Goal: Transaction & Acquisition: Purchase product/service

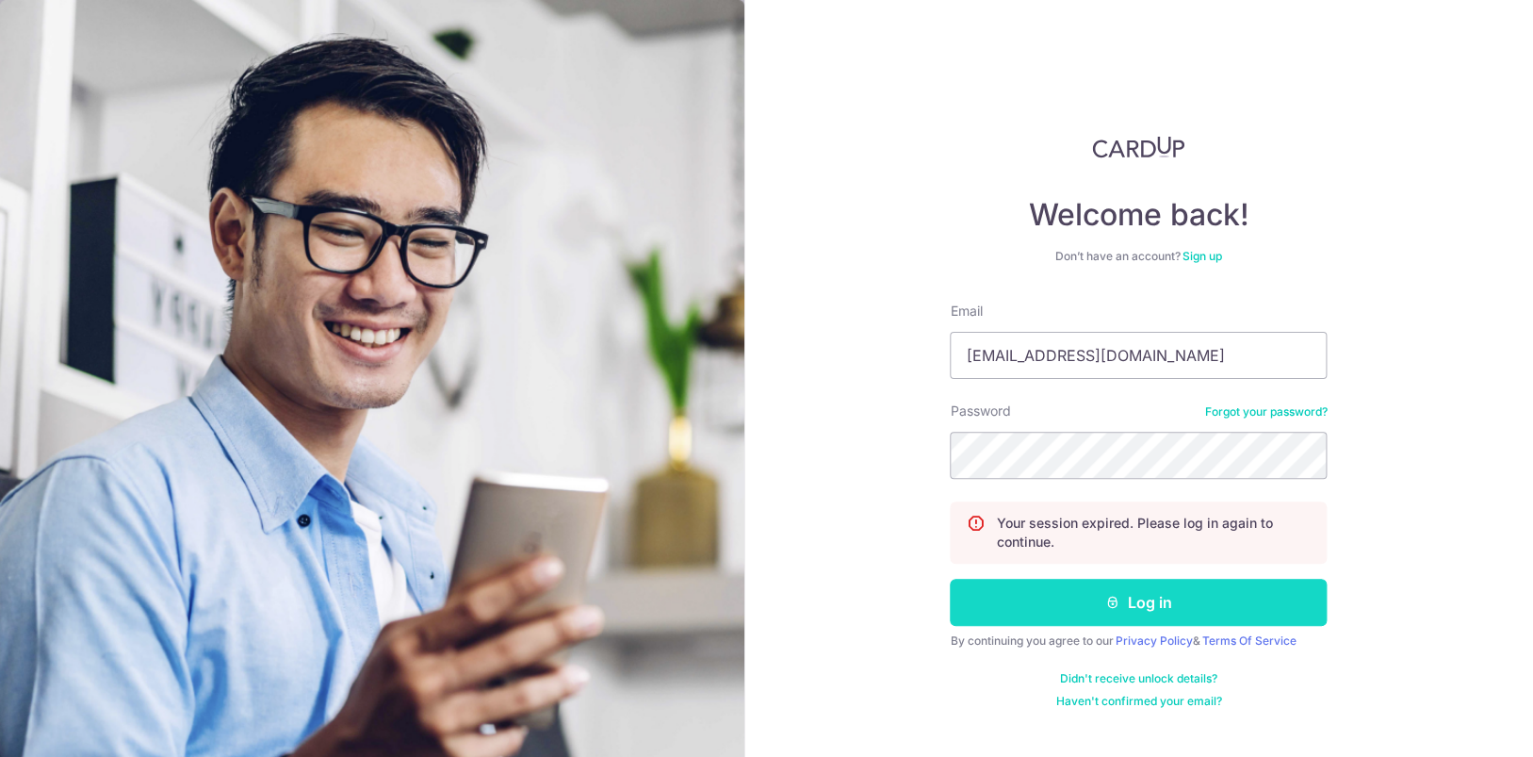
click at [1127, 593] on button "Log in" at bounding box center [1138, 602] width 377 height 47
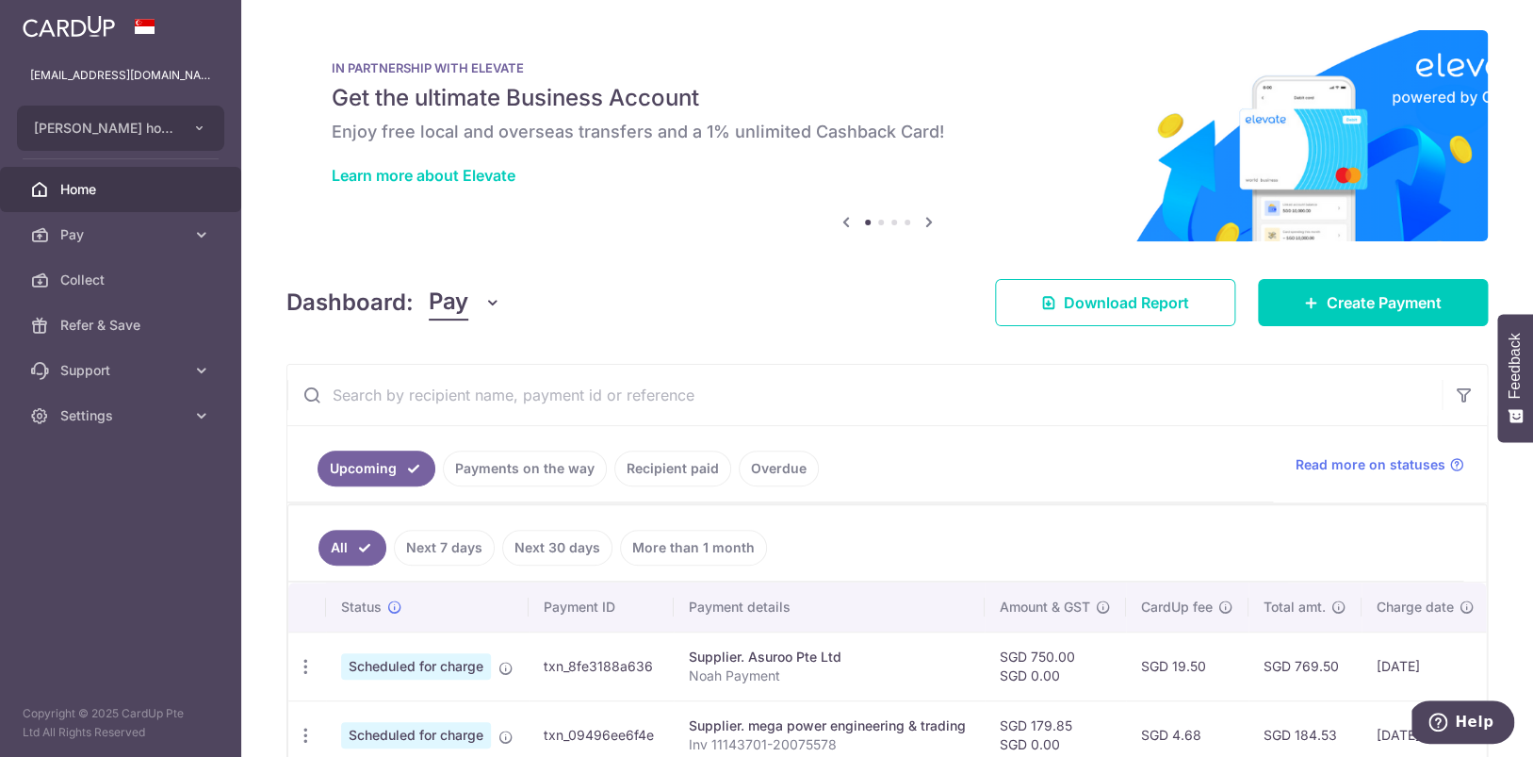
click at [545, 472] on link "Payments on the way" at bounding box center [525, 468] width 164 height 36
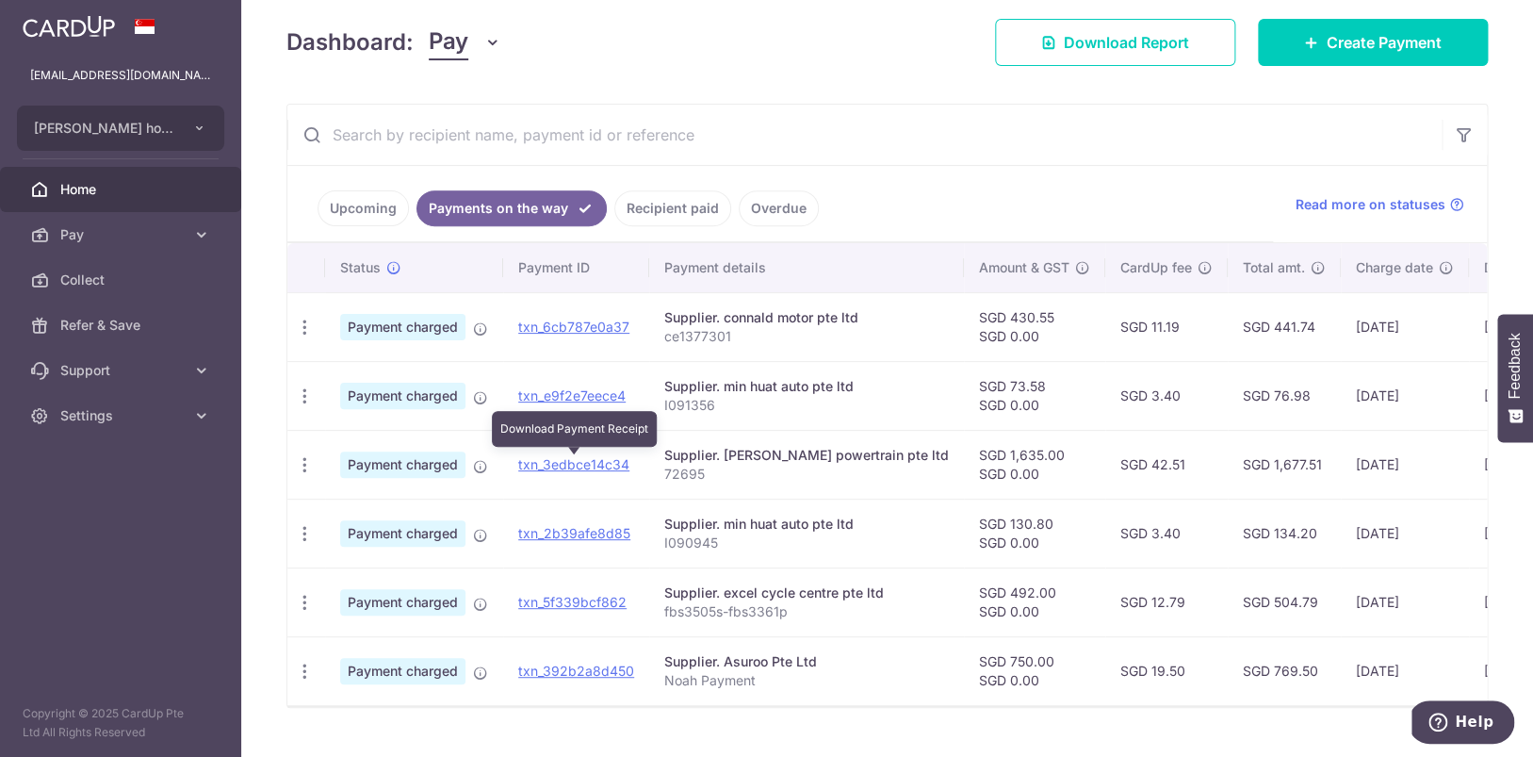
scroll to position [300, 0]
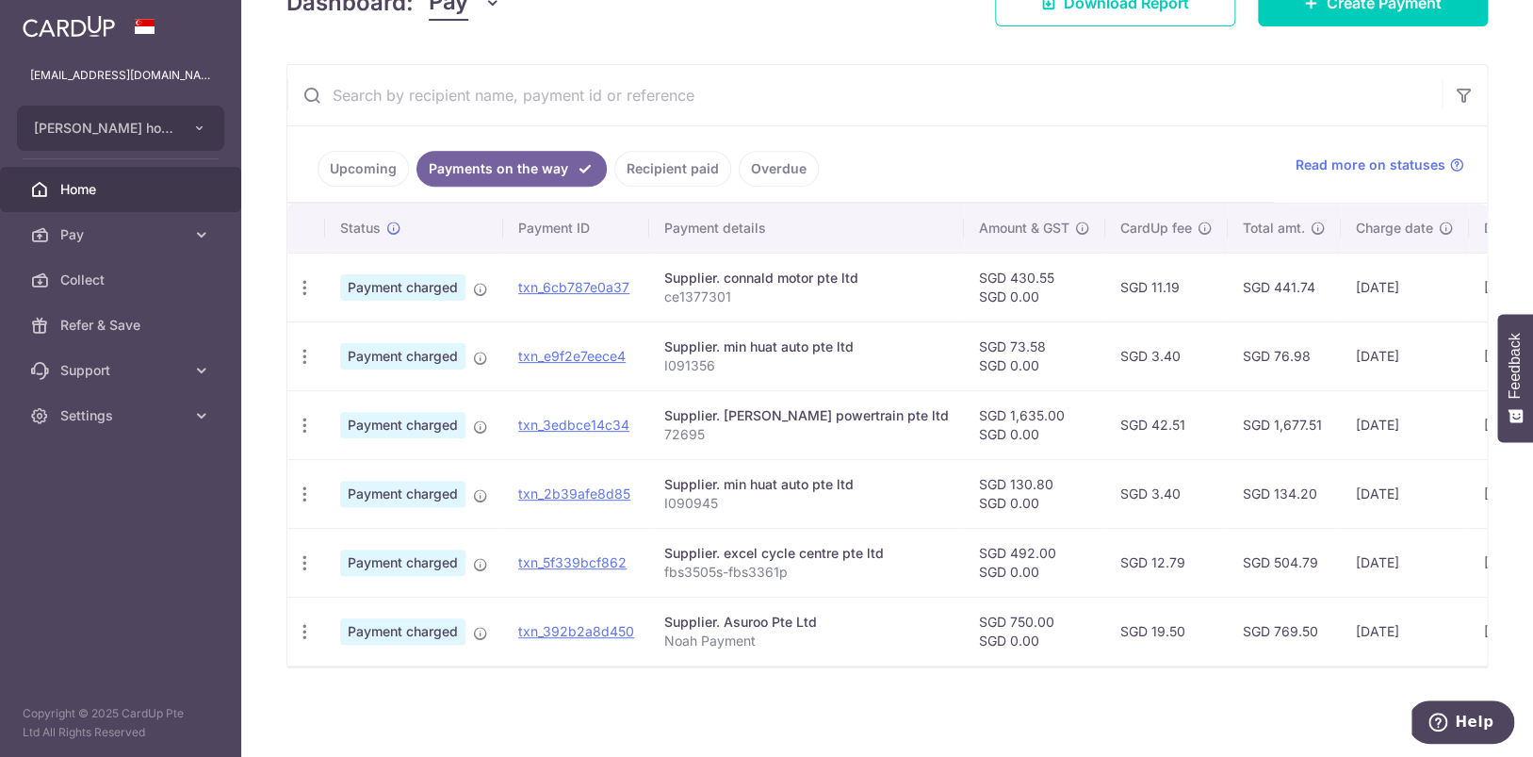
click at [357, 175] on link "Upcoming" at bounding box center [363, 169] width 91 height 36
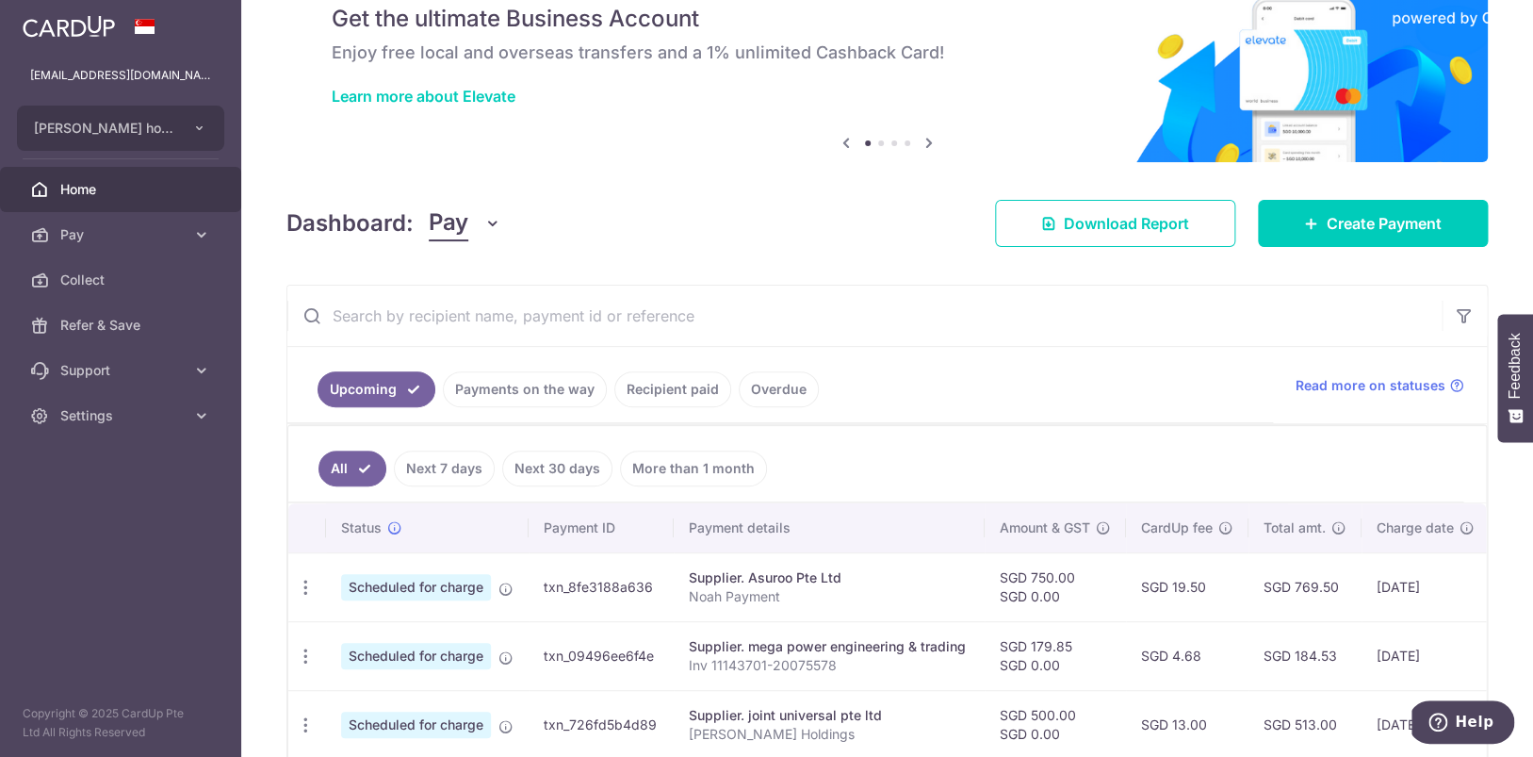
scroll to position [61, 0]
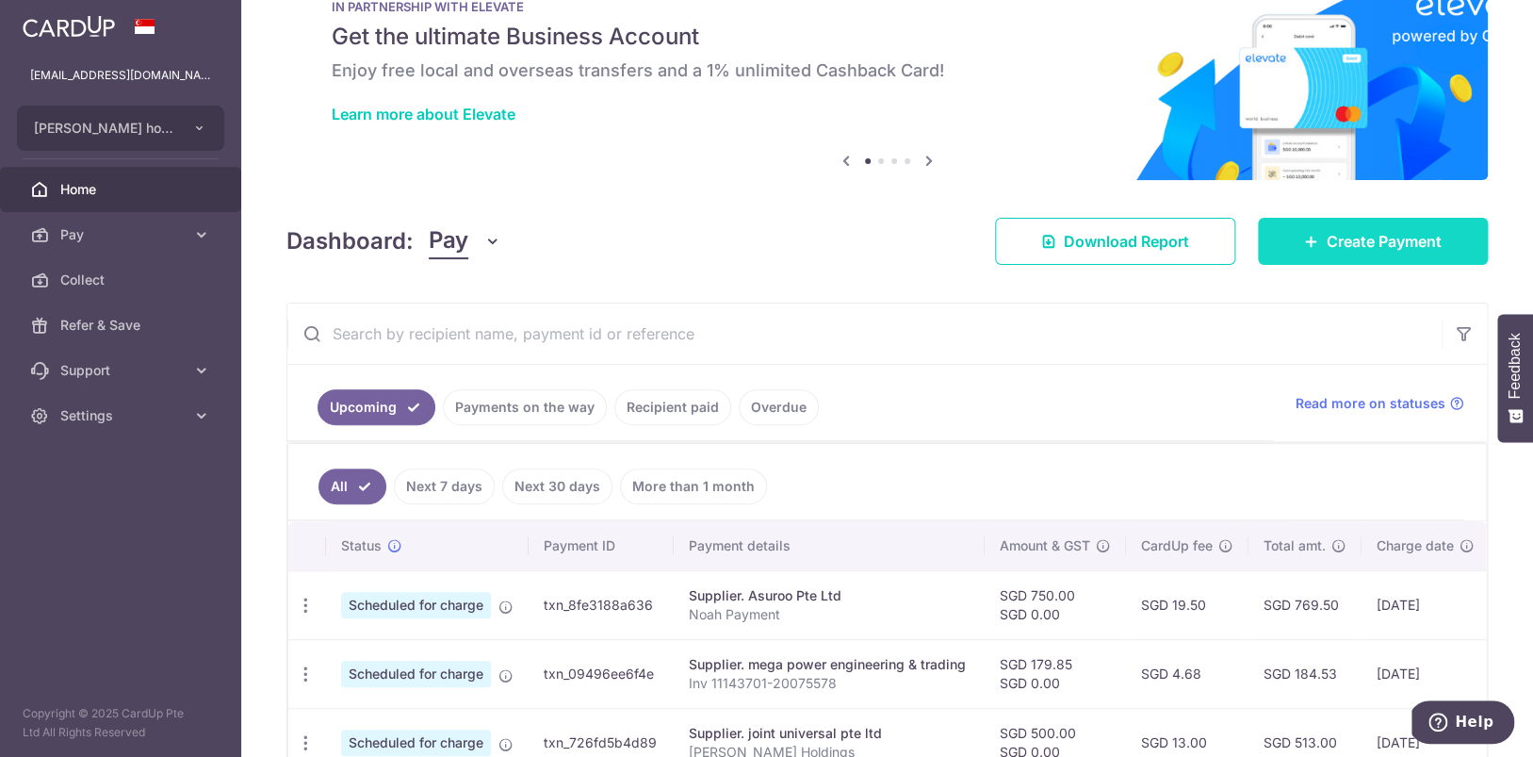
click at [1356, 235] on span "Create Payment" at bounding box center [1384, 241] width 115 height 23
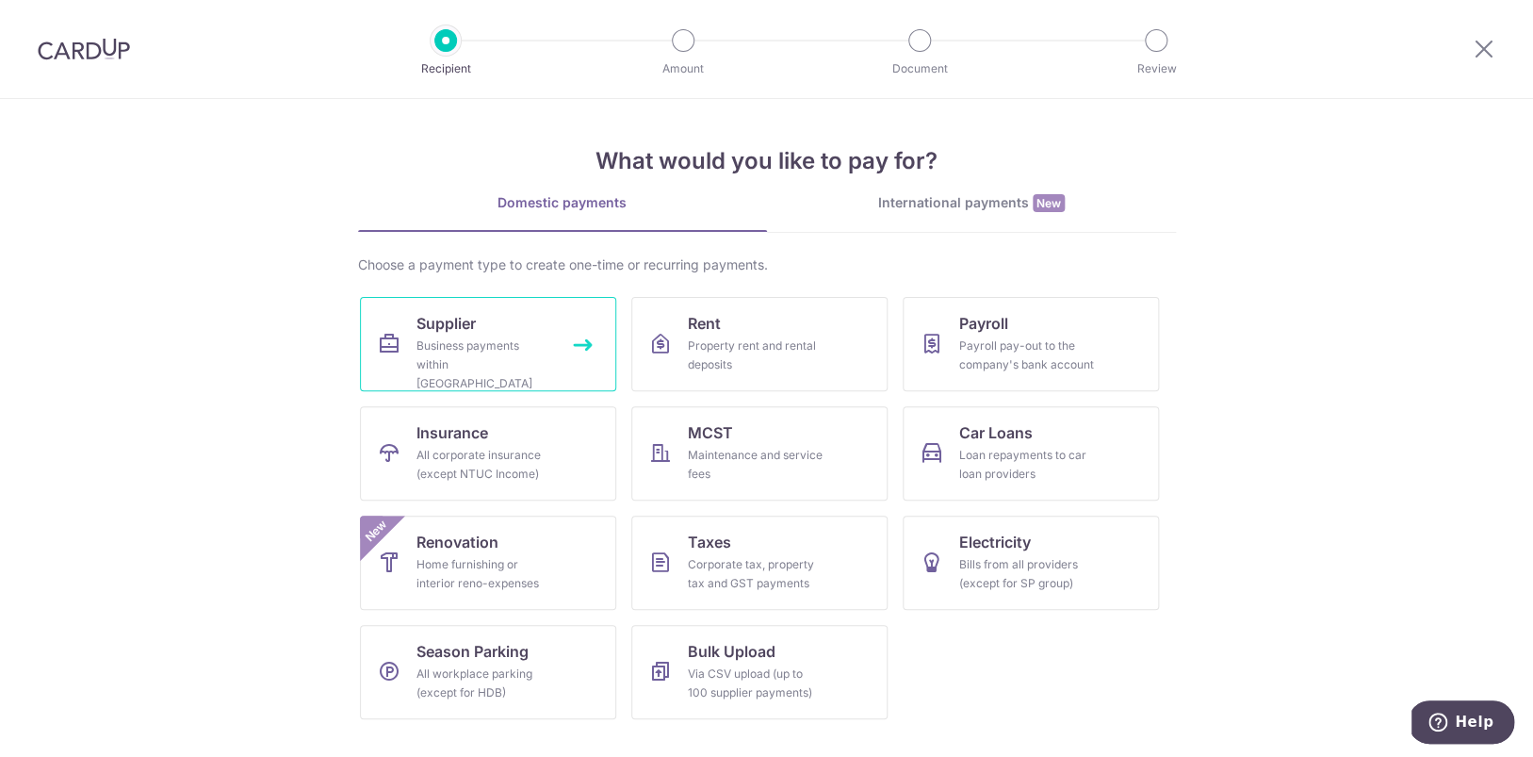
click at [500, 366] on div "Business payments within Singapore" at bounding box center [484, 364] width 136 height 57
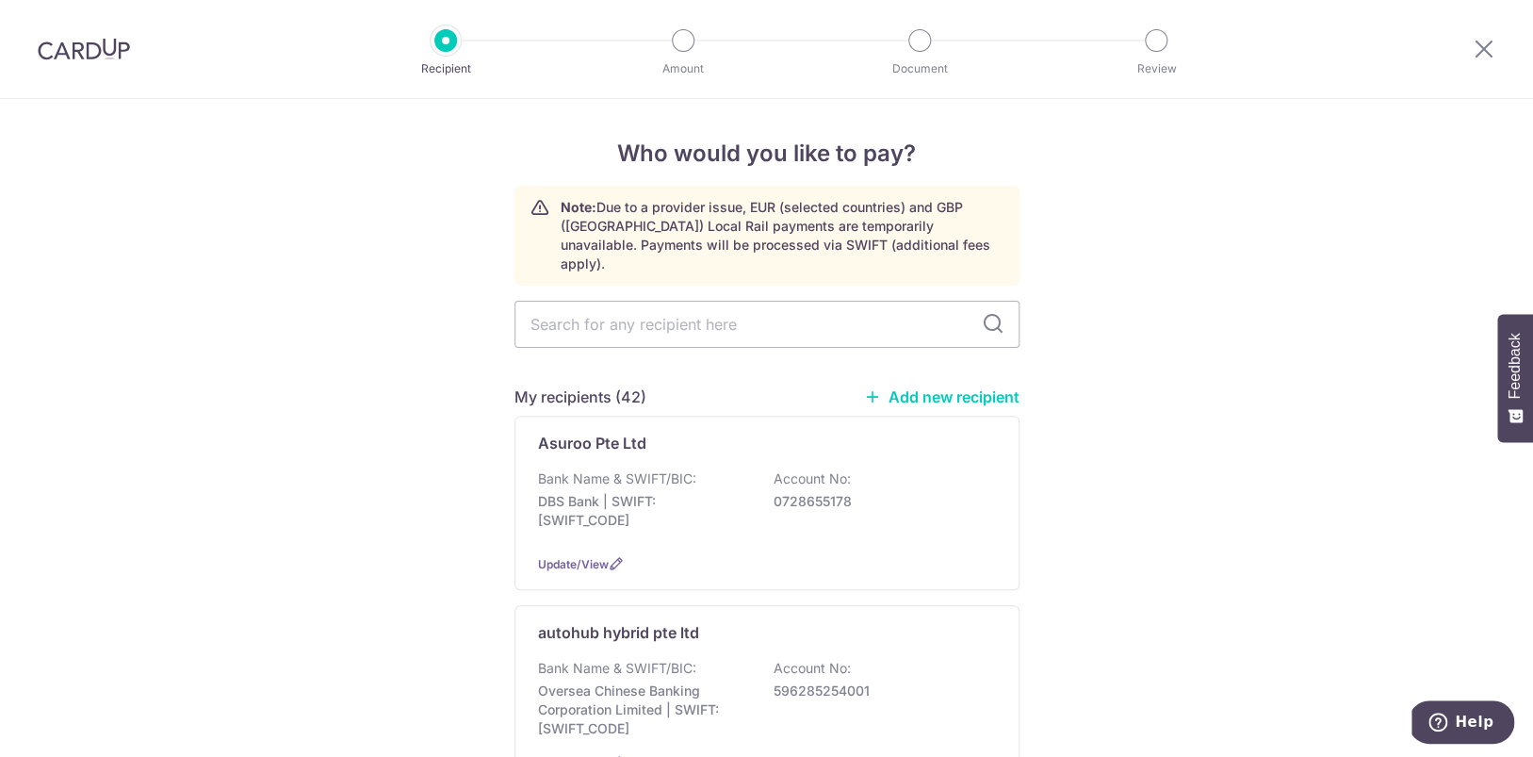
click at [996, 387] on link "Add new recipient" at bounding box center [941, 396] width 155 height 19
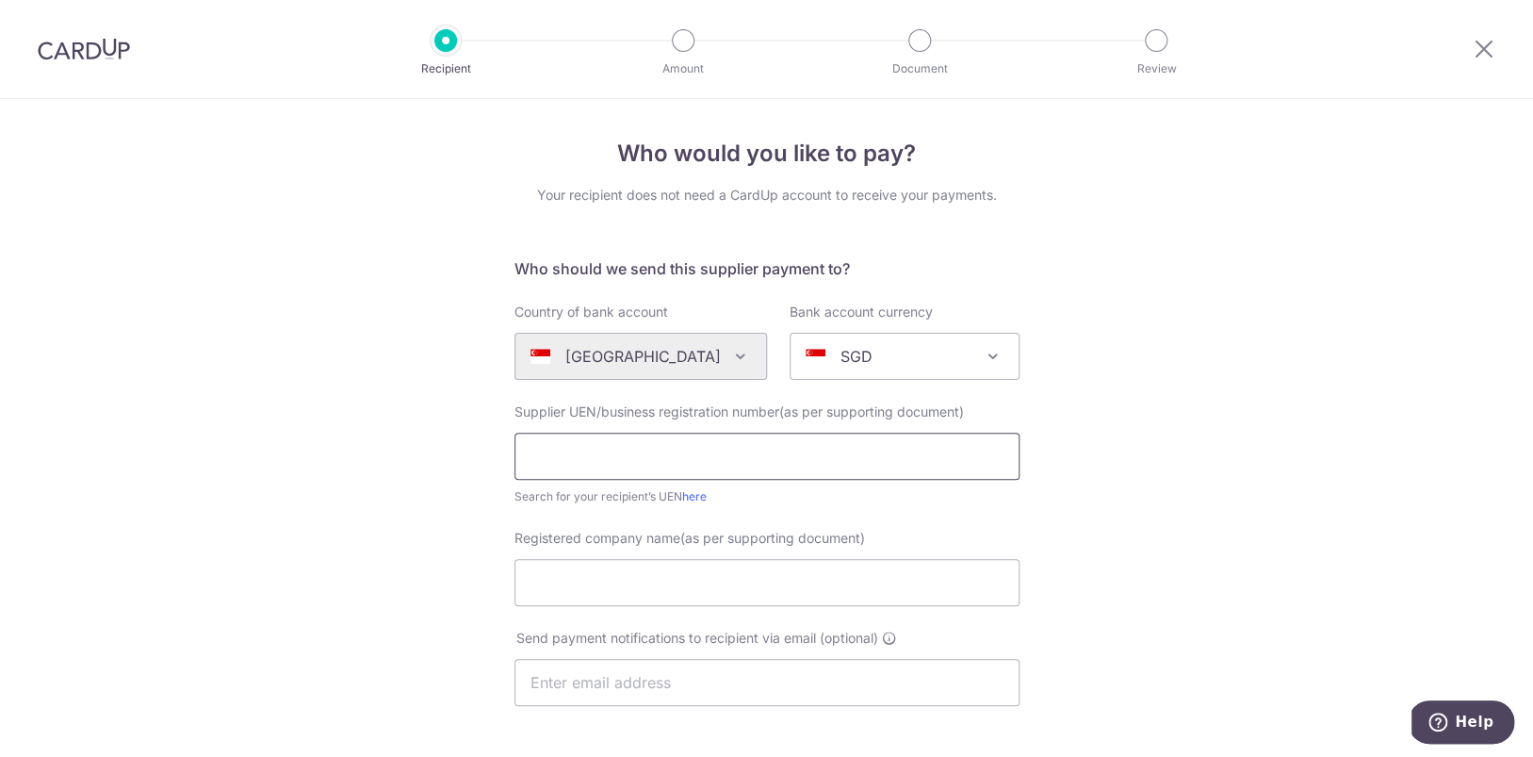
click at [667, 449] on input "text" at bounding box center [766, 456] width 505 height 47
click at [756, 459] on input "text" at bounding box center [766, 456] width 505 height 47
paste input "202537373C)"
type input "202537373C"
click at [673, 585] on input "Registered company name(as per supporting document)" at bounding box center [766, 582] width 505 height 47
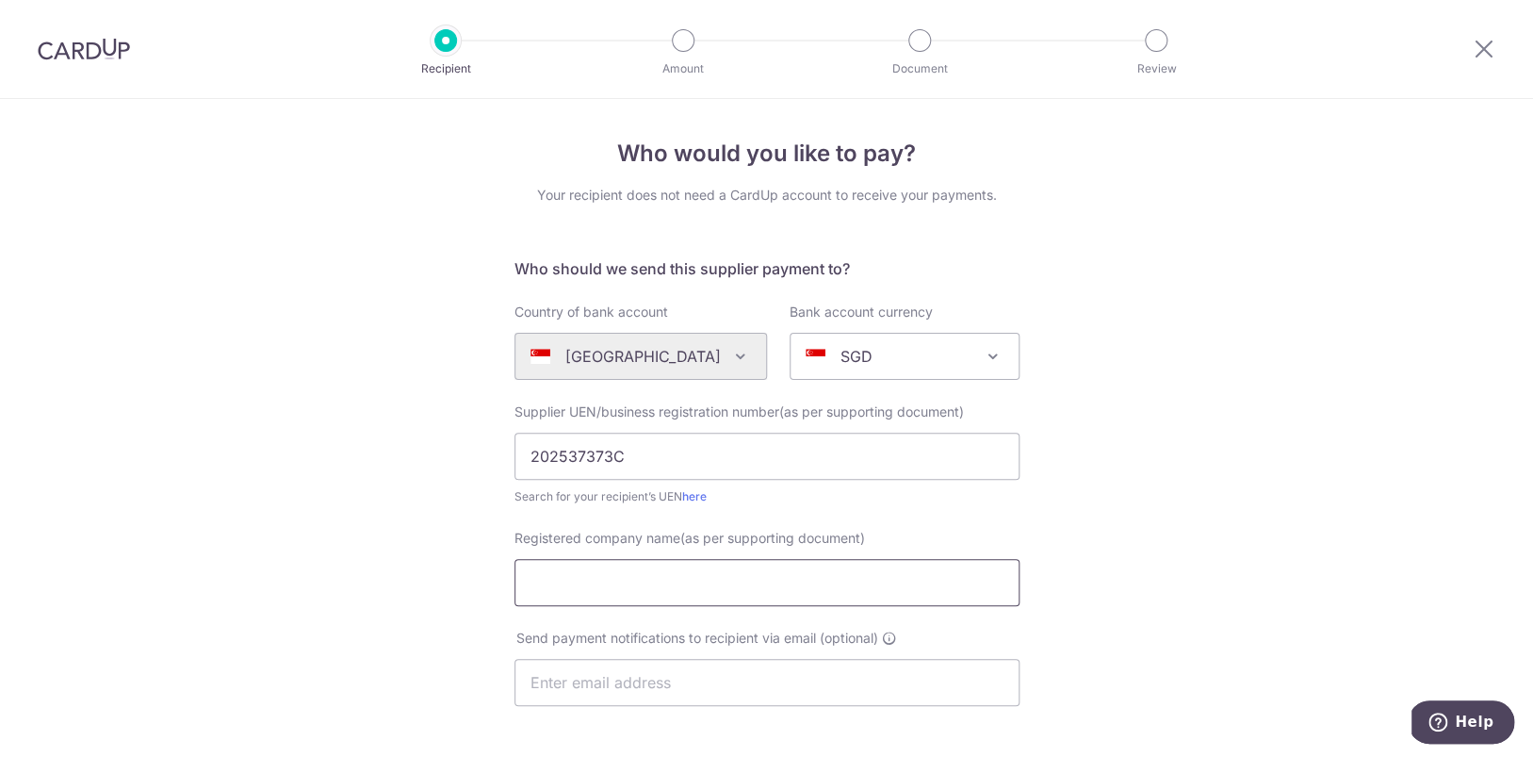
click at [865, 588] on input "Registered company name(as per supporting document)" at bounding box center [766, 582] width 505 height 47
paste input "CONCEPTZ WORKS"
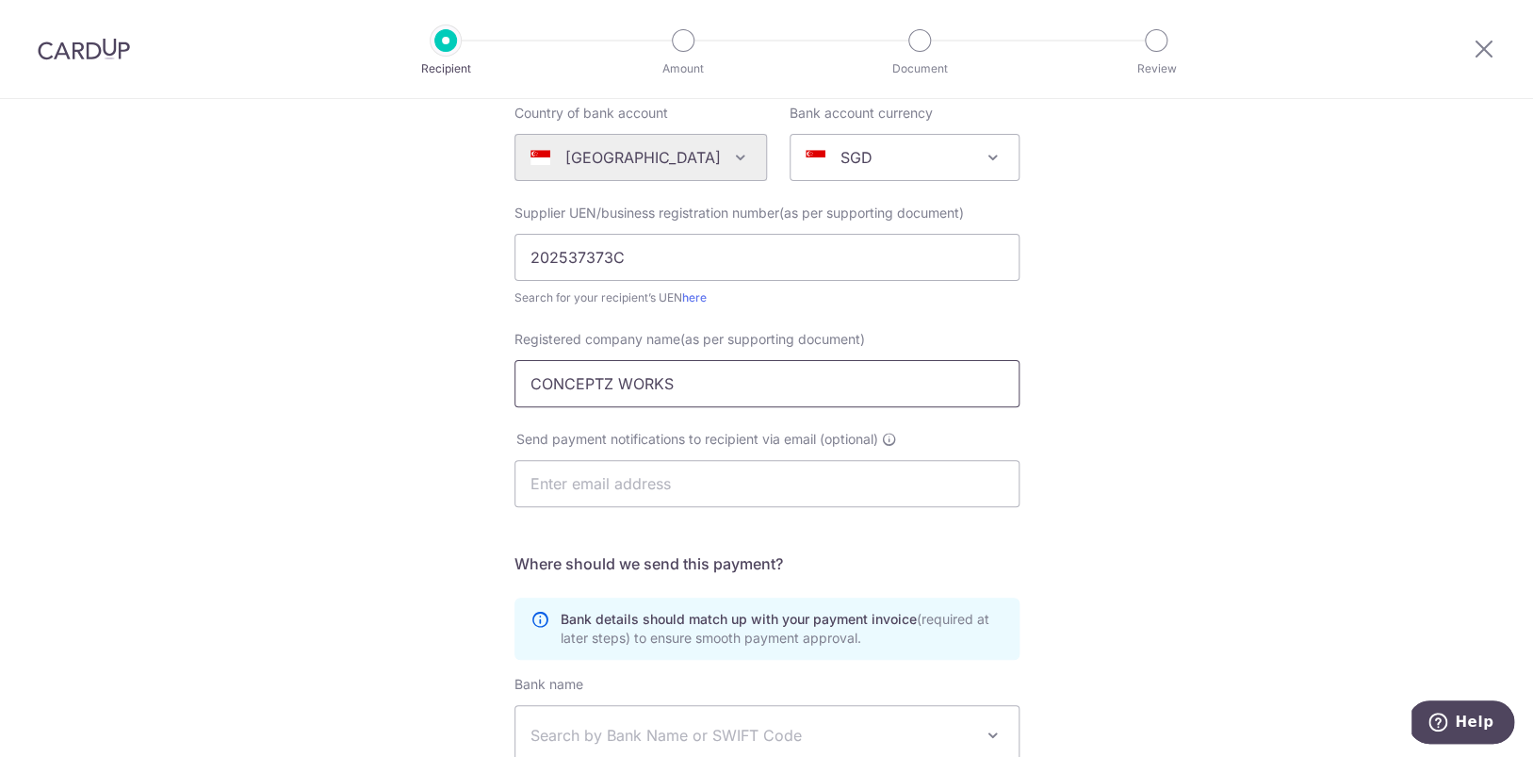
scroll to position [214, 0]
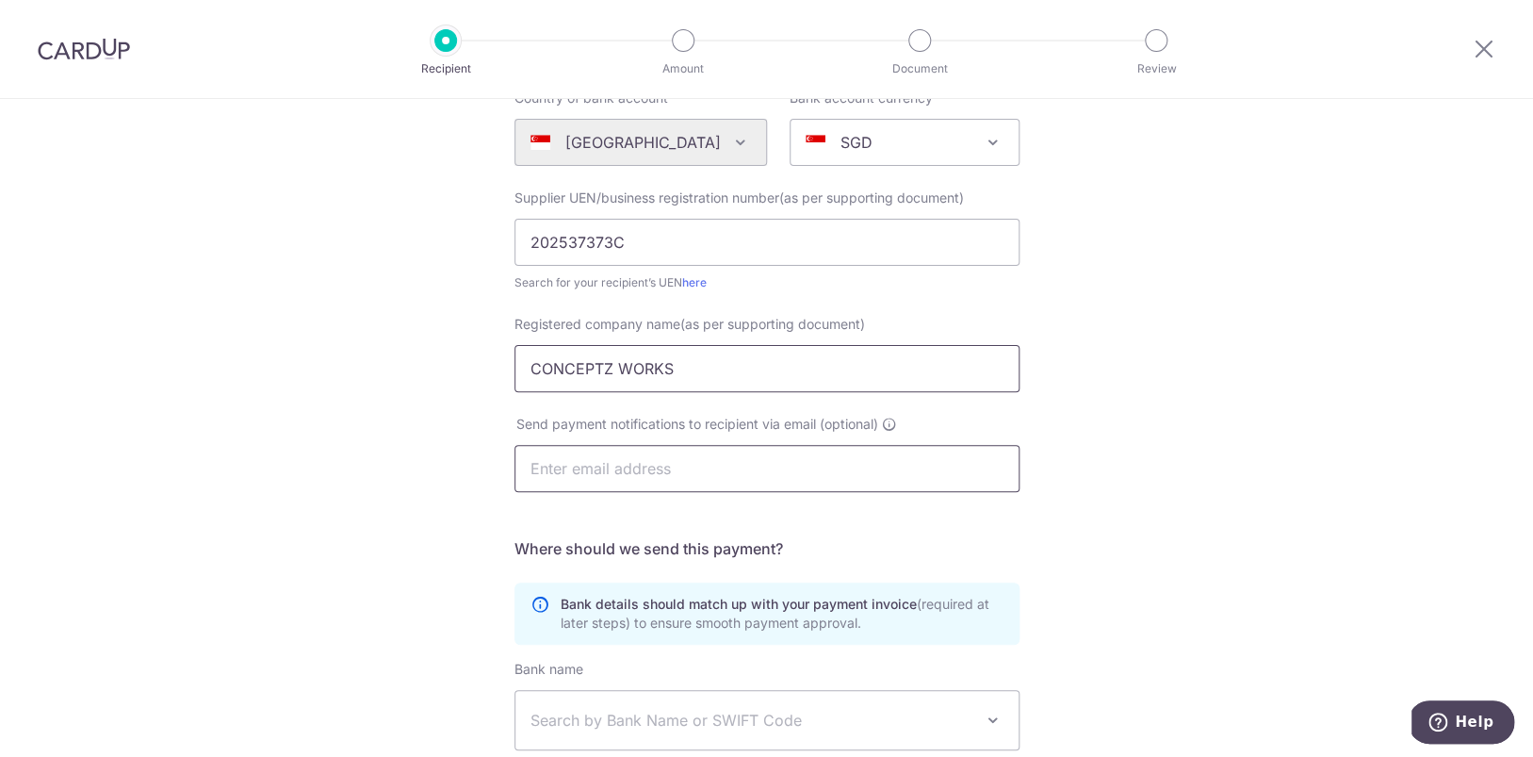
type input "CONCEPTZ WORKS"
click at [618, 460] on input "text" at bounding box center [766, 468] width 505 height 47
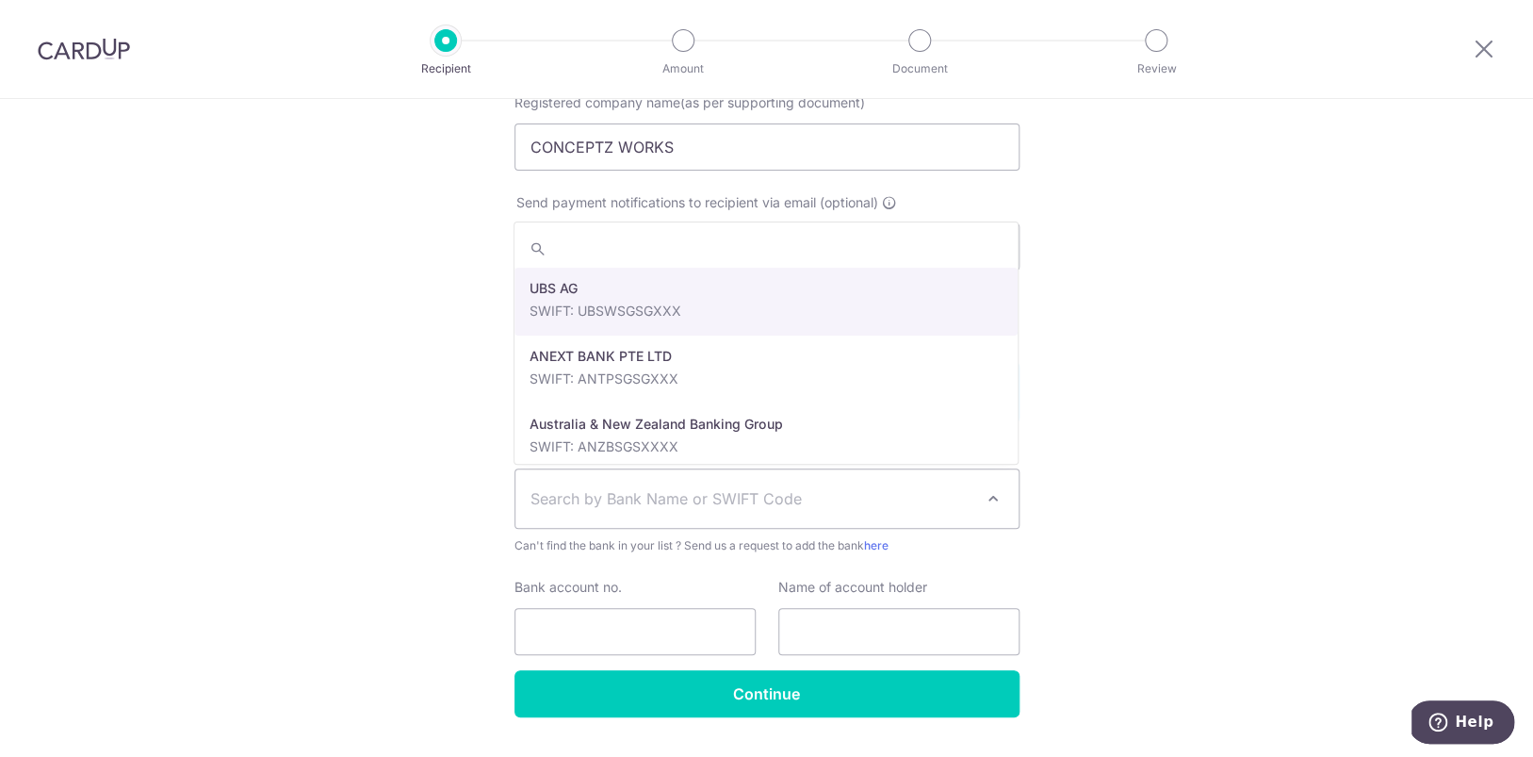
click at [627, 491] on span "Search by Bank Name or SWIFT Code" at bounding box center [752, 498] width 443 height 23
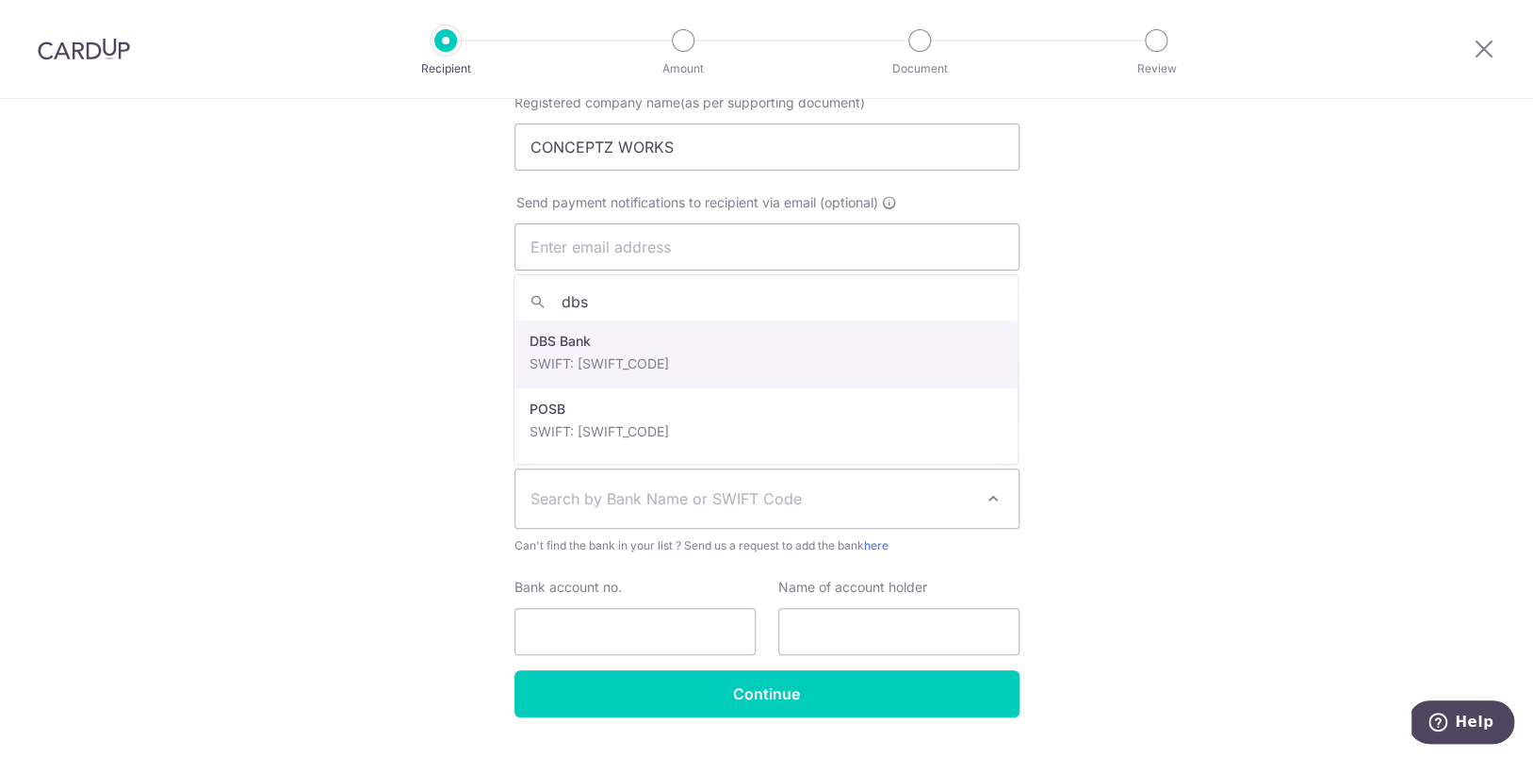
type input "dbs"
select select "6"
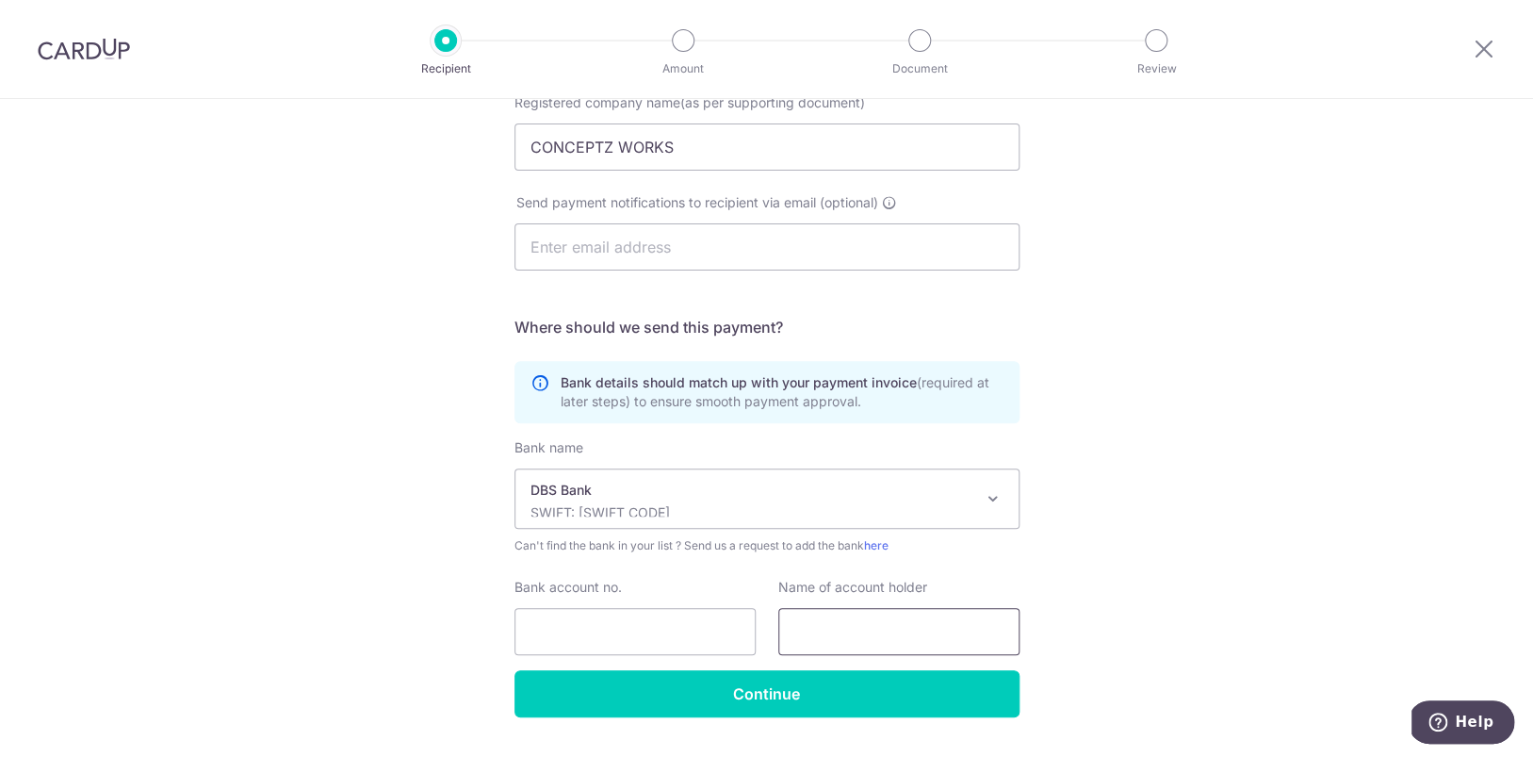
click at [873, 617] on input "text" at bounding box center [898, 631] width 241 height 47
paste input "CONCEPTZ WORKS"
type input "CONCEPTZ WORKS"
click at [643, 633] on input "Bank account no." at bounding box center [634, 631] width 241 height 47
paste input "885215499603"
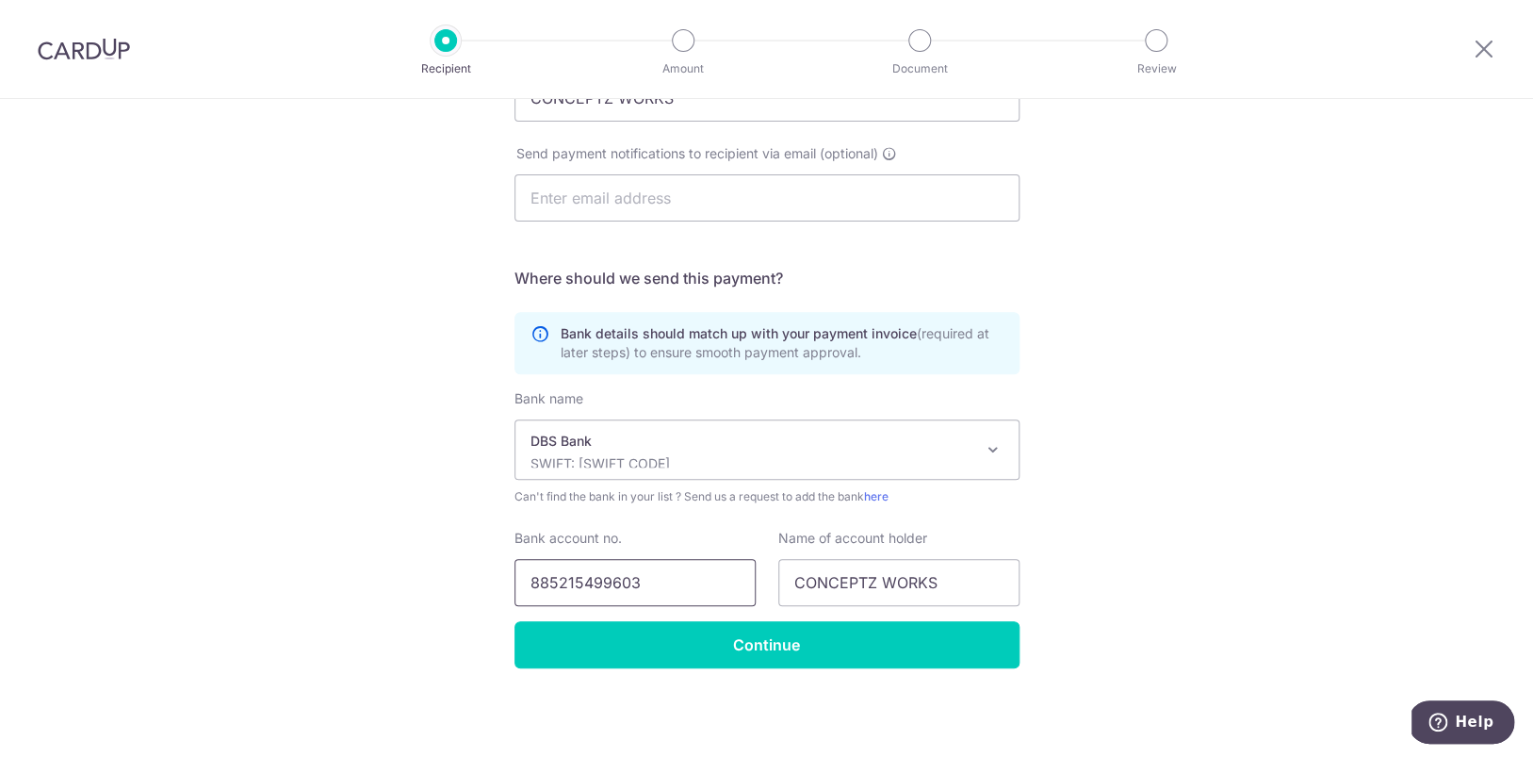
scroll to position [483, 0]
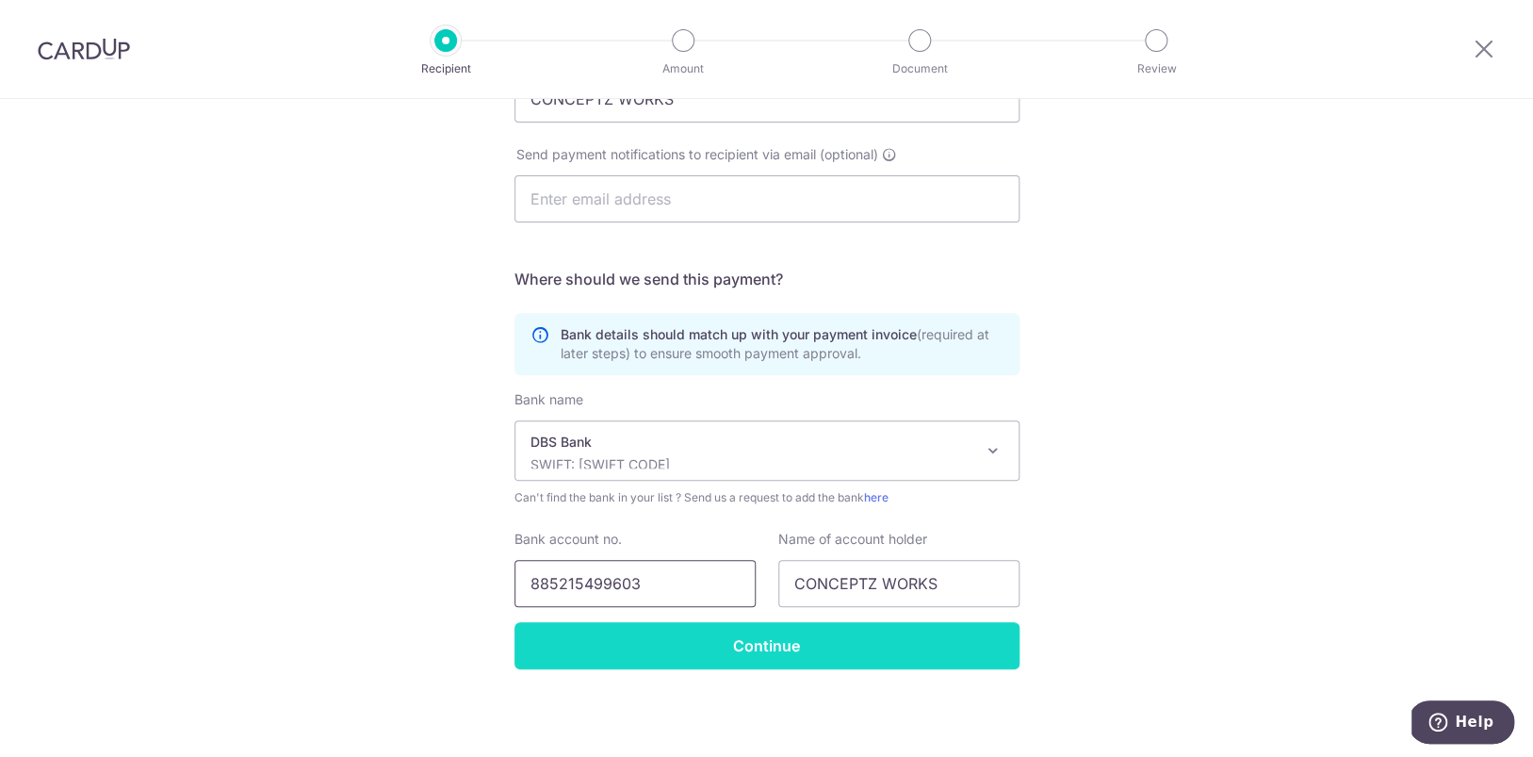
type input "885215499603"
click at [832, 645] on input "Continue" at bounding box center [766, 645] width 505 height 47
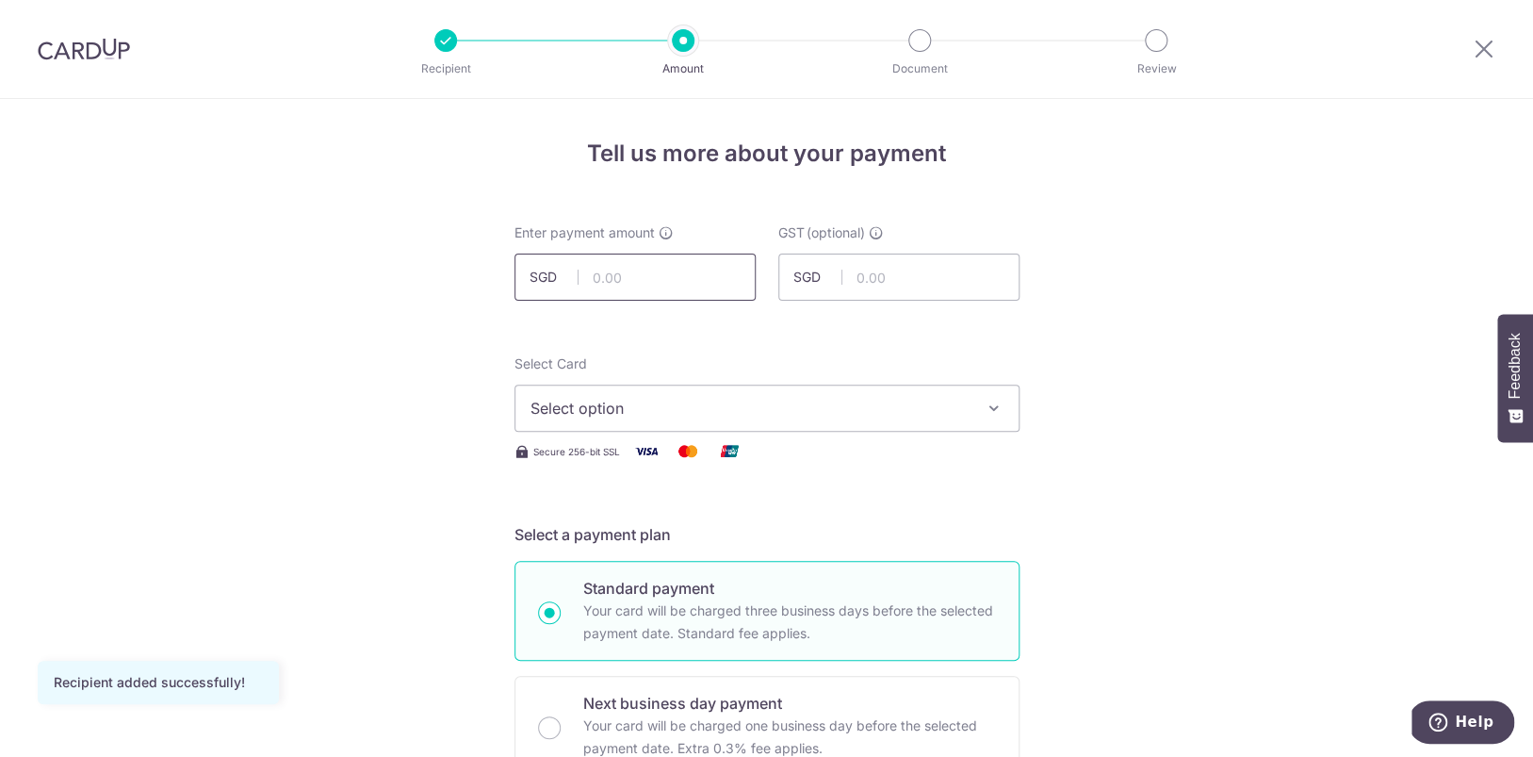
click at [725, 282] on input "text" at bounding box center [634, 276] width 241 height 47
type input "390.00"
click at [768, 425] on button "Select option" at bounding box center [766, 407] width 505 height 47
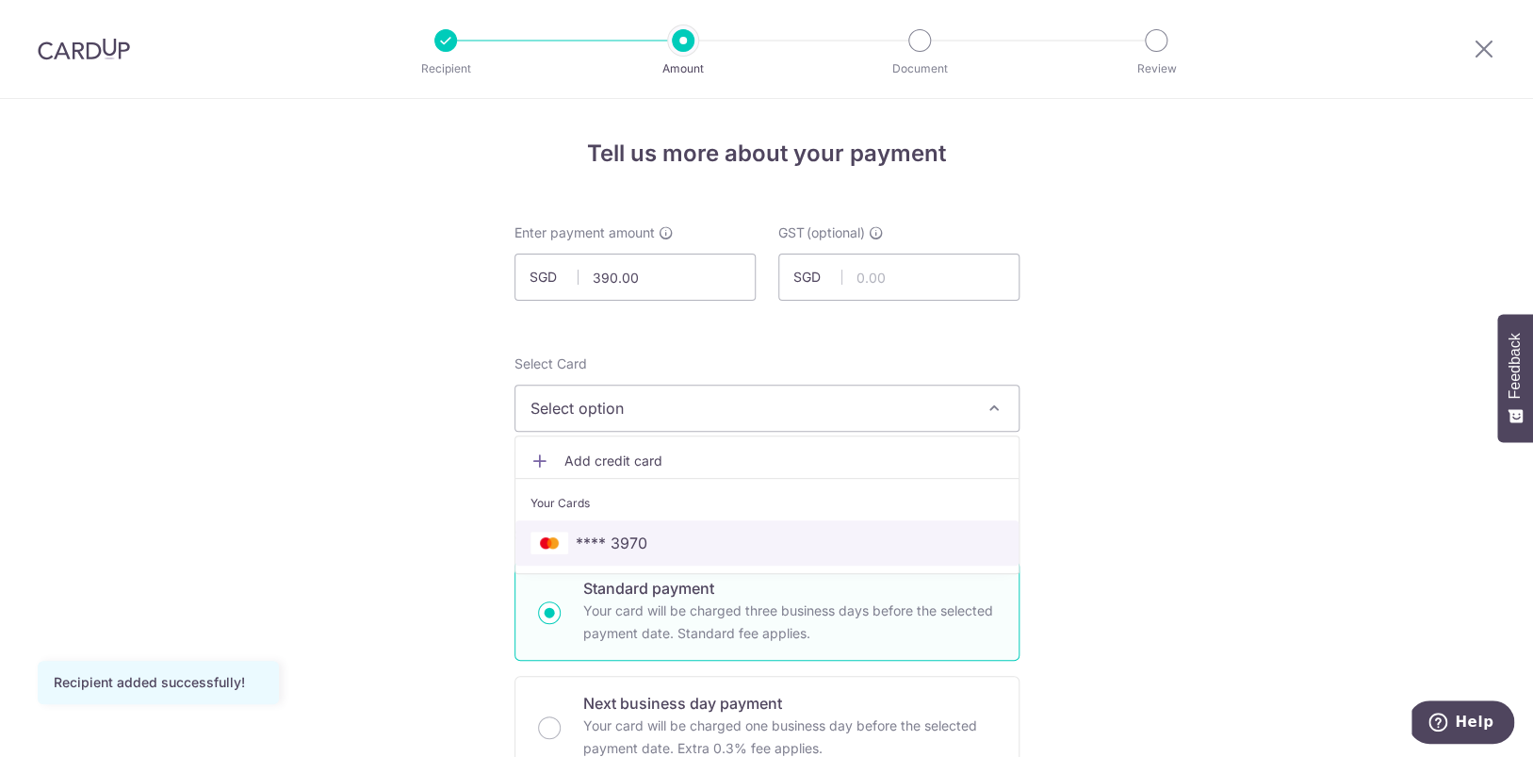
click at [746, 536] on span "**** 3970" at bounding box center [767, 542] width 473 height 23
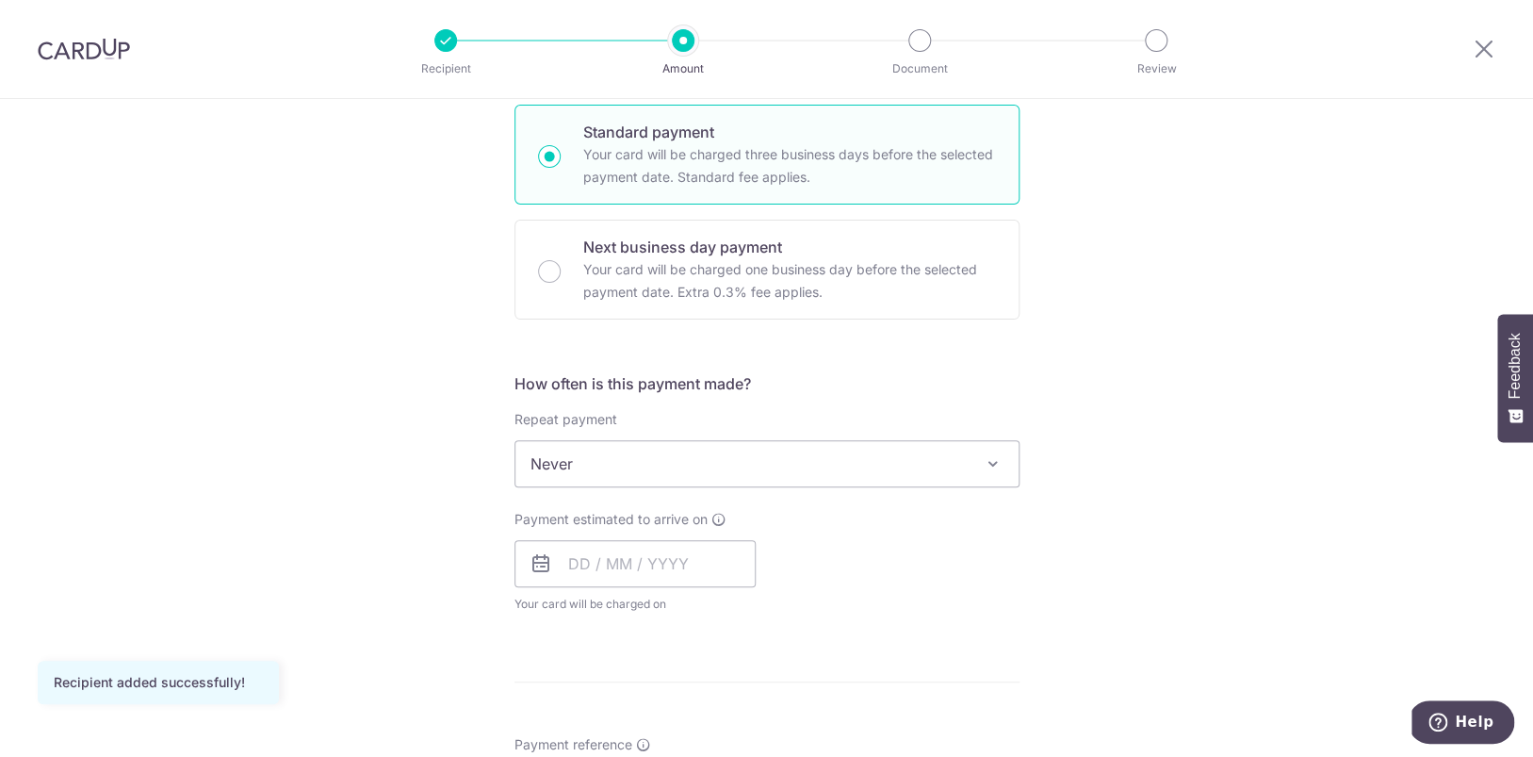
scroll to position [456, 0]
click at [697, 564] on input "text" at bounding box center [634, 563] width 241 height 47
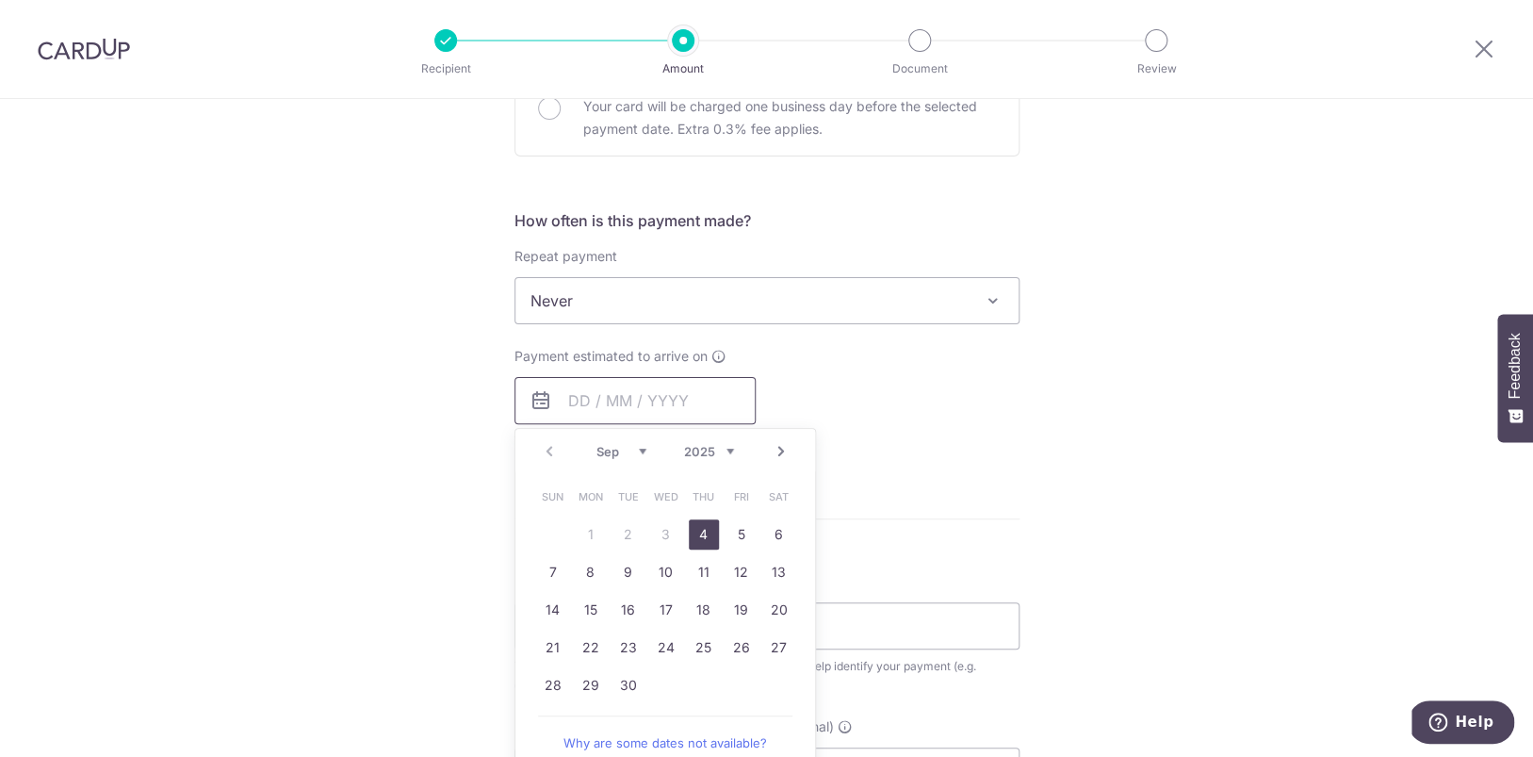
scroll to position [620, 0]
click at [738, 534] on link "5" at bounding box center [741, 533] width 30 height 30
type input "05/09/2025"
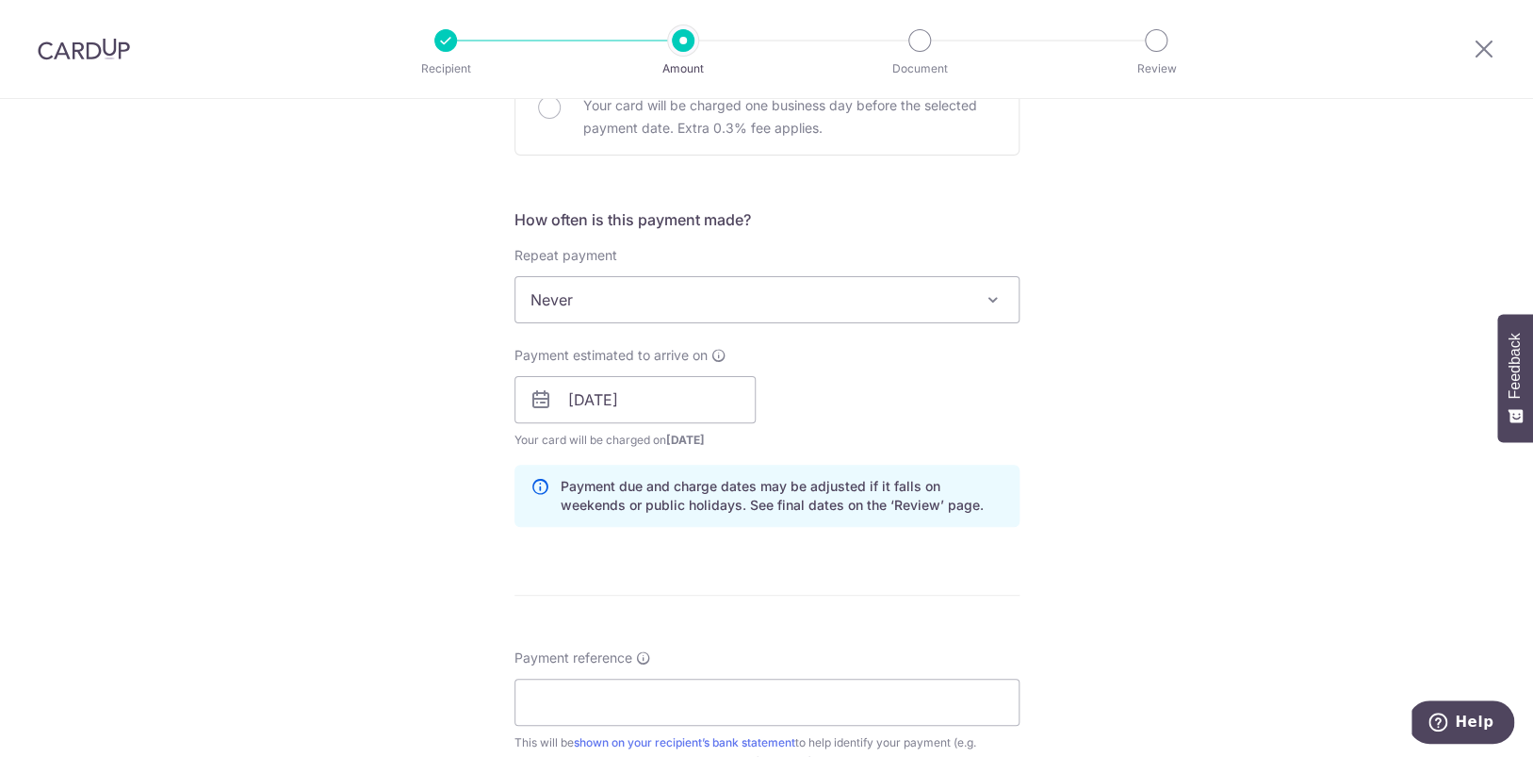
scroll to position [852, 0]
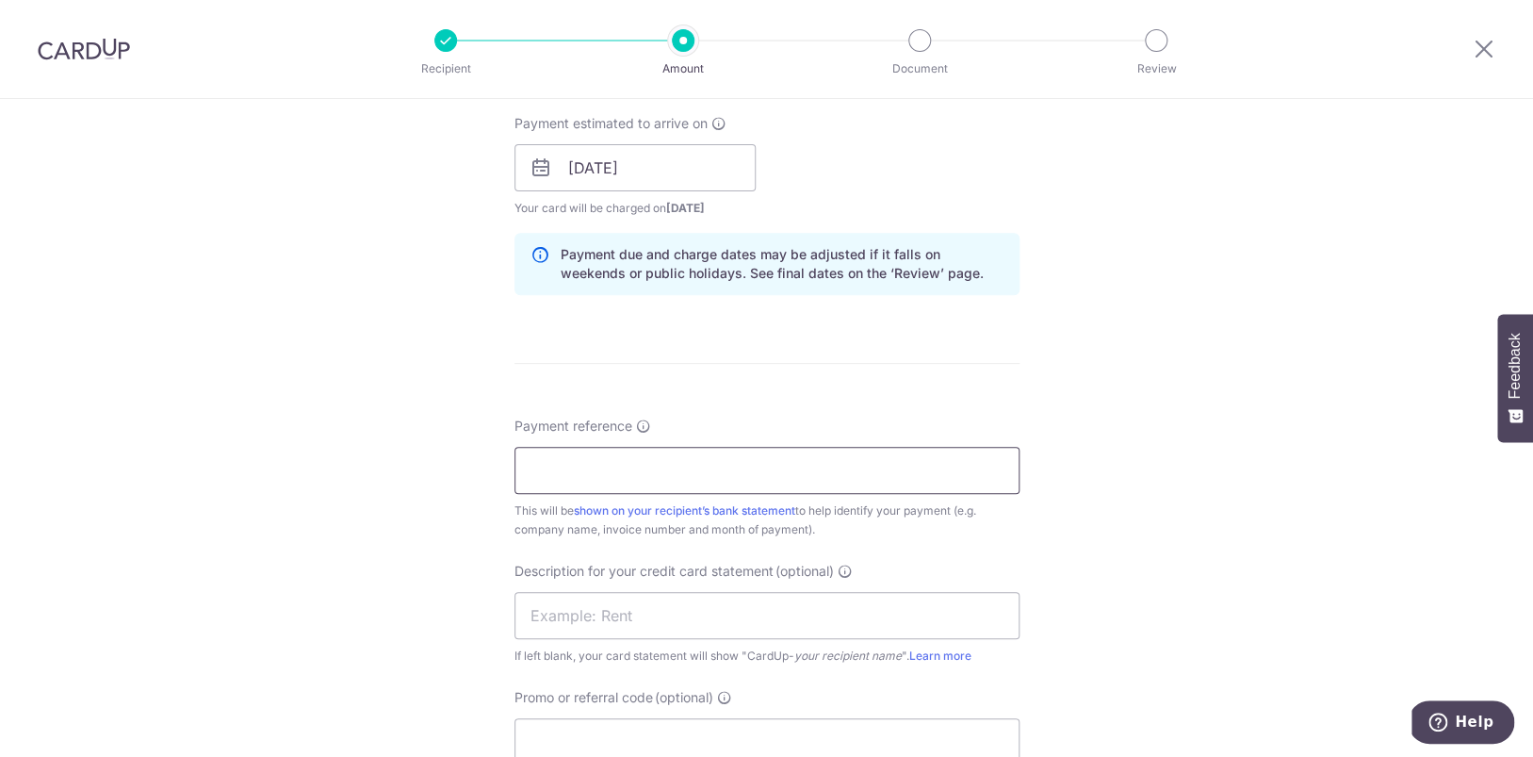
click at [737, 472] on input "Payment reference" at bounding box center [766, 470] width 505 height 47
type input "s"
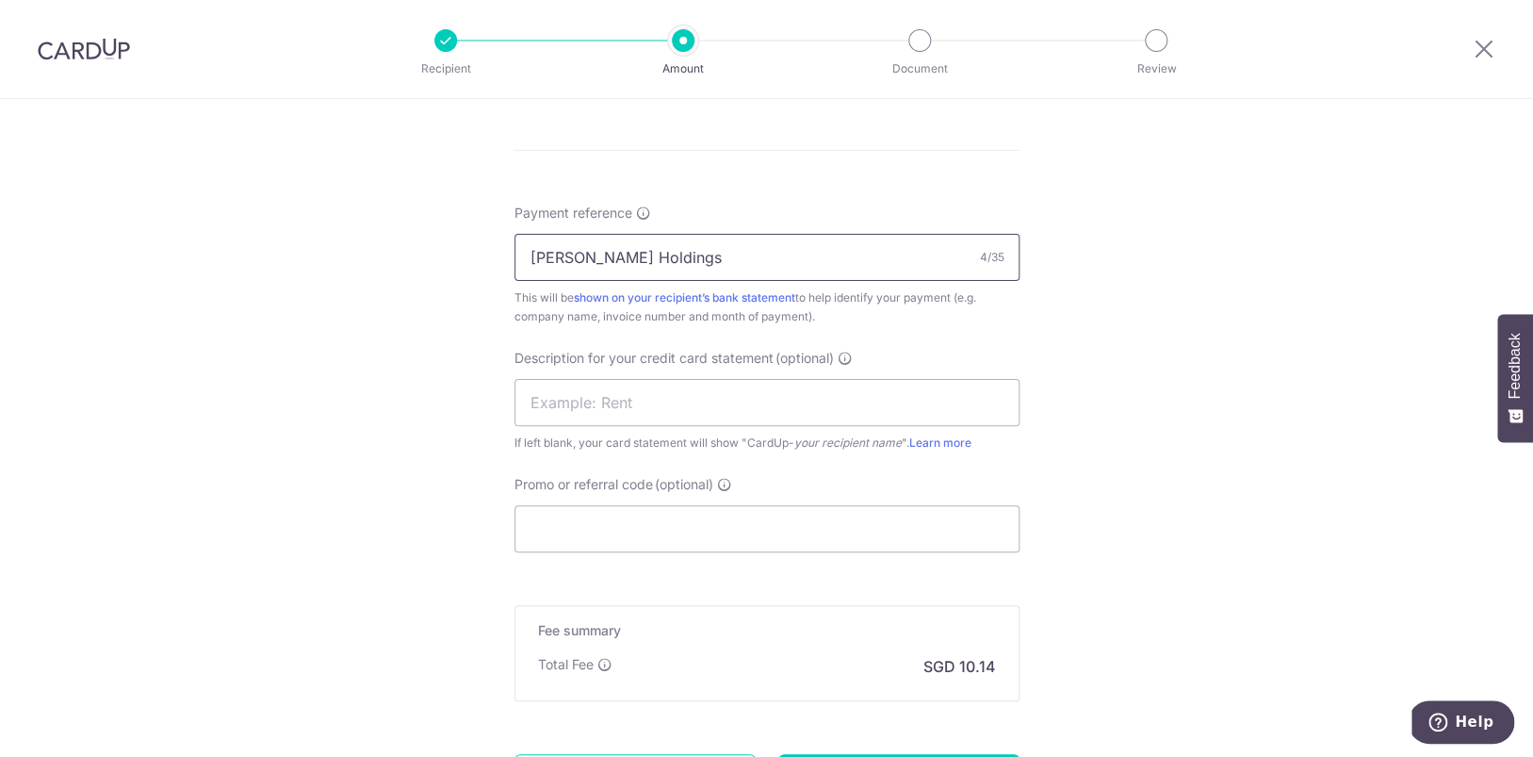
scroll to position [1069, 0]
type input "Stark Holdings"
click at [631, 403] on input "text" at bounding box center [766, 397] width 505 height 47
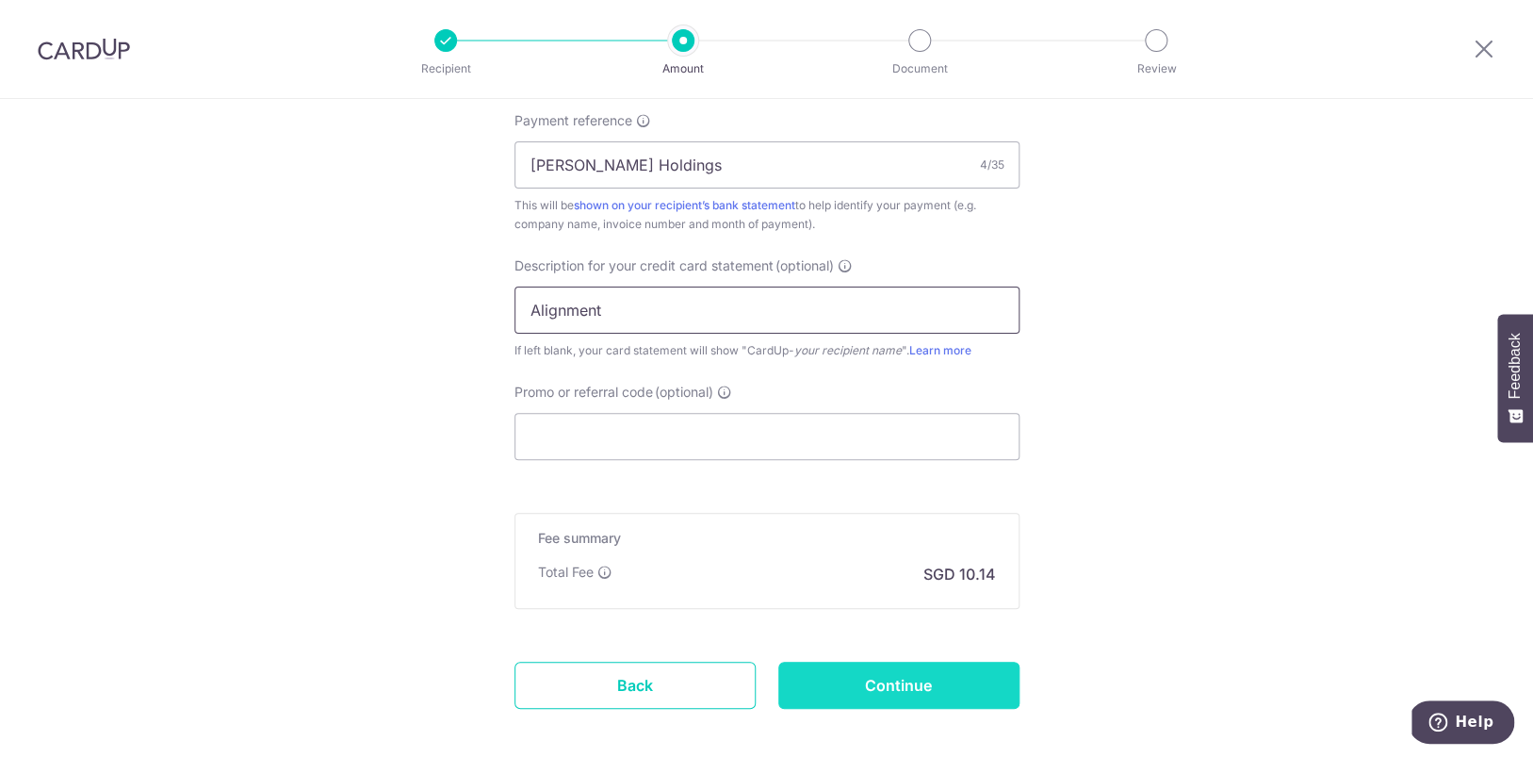
scroll to position [1250, 0]
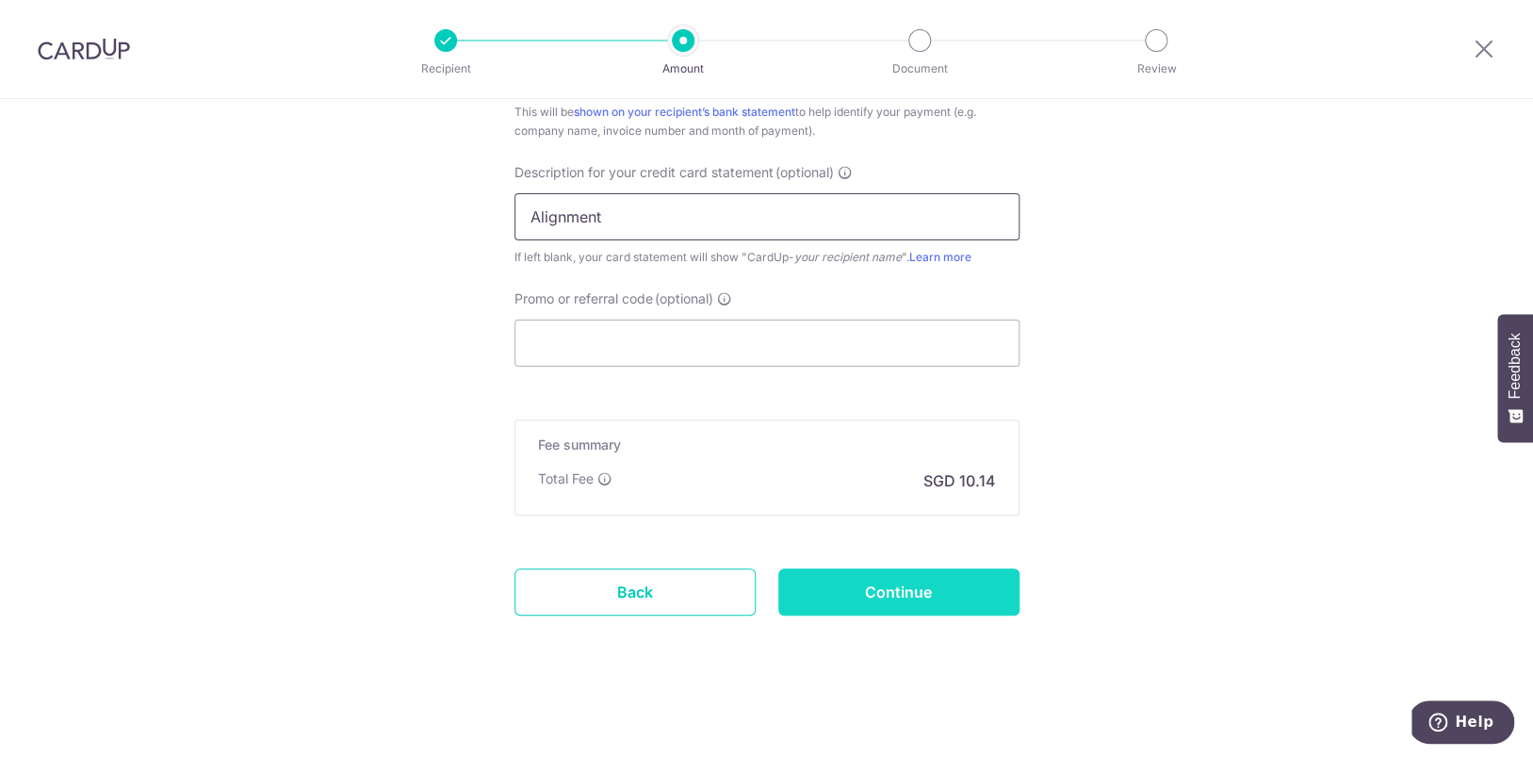
type input "Alignment"
click at [867, 590] on input "Continue" at bounding box center [898, 591] width 241 height 47
type input "Create Schedule"
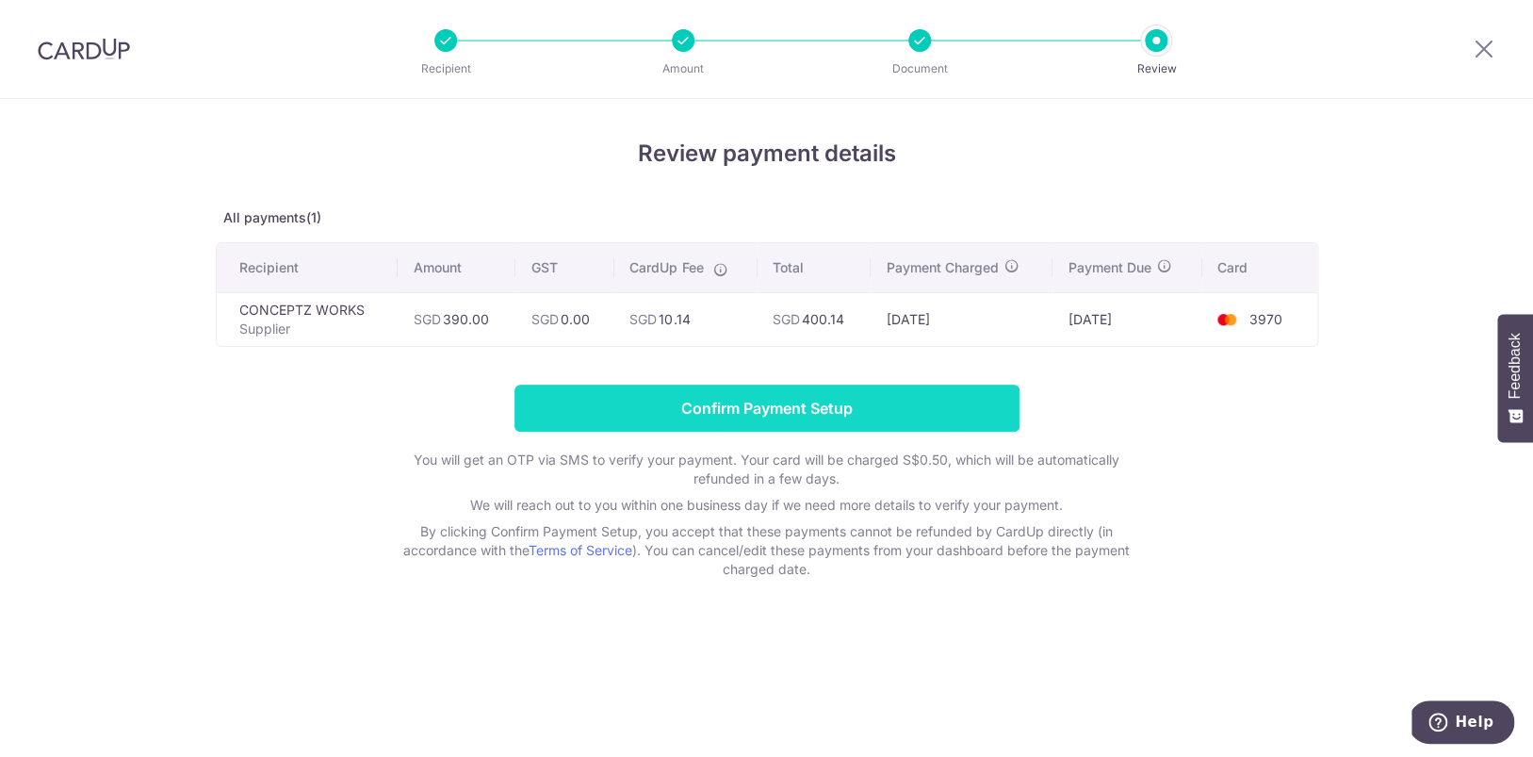
click at [992, 401] on input "Confirm Payment Setup" at bounding box center [766, 407] width 505 height 47
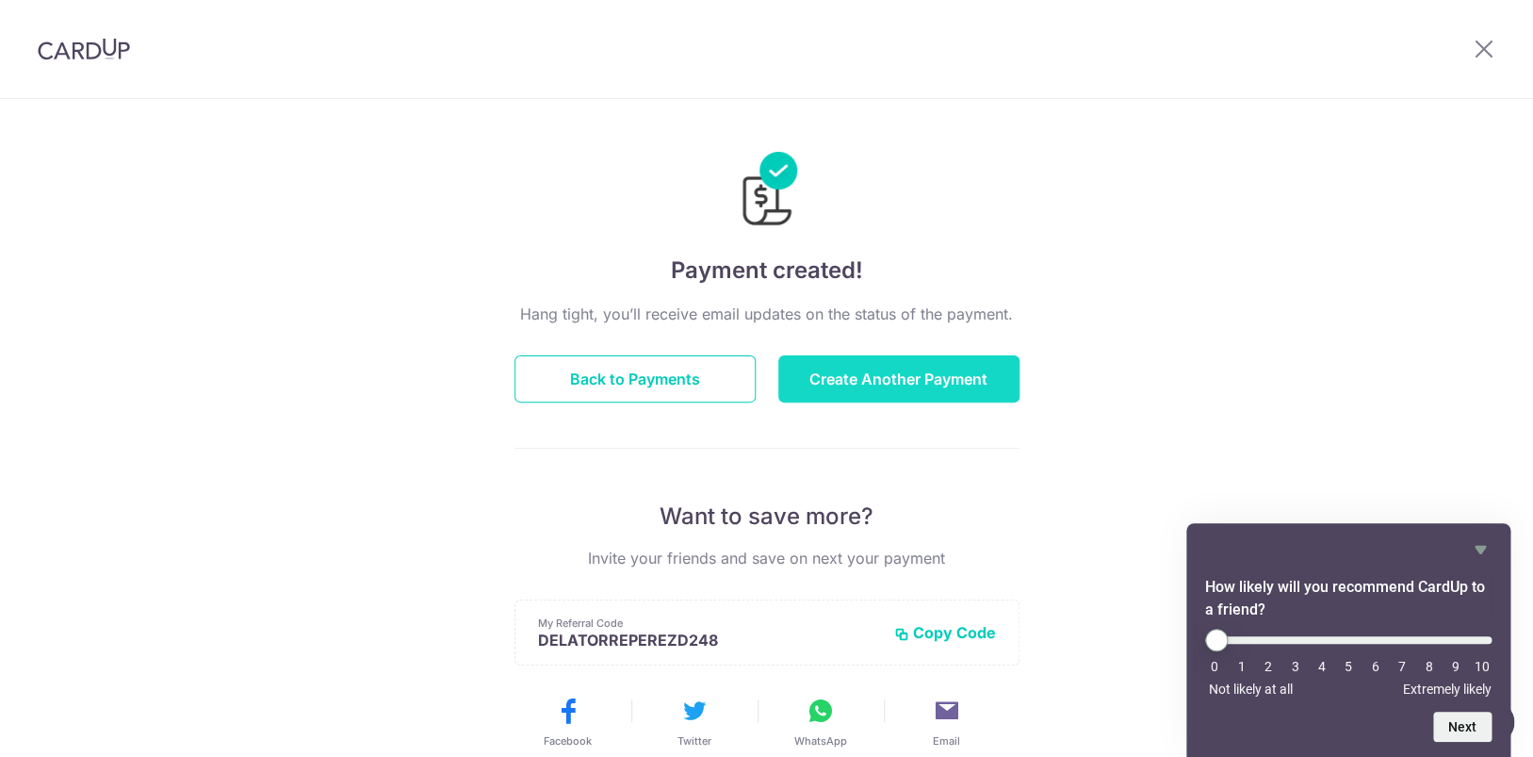
click at [877, 389] on button "Create Another Payment" at bounding box center [898, 378] width 241 height 47
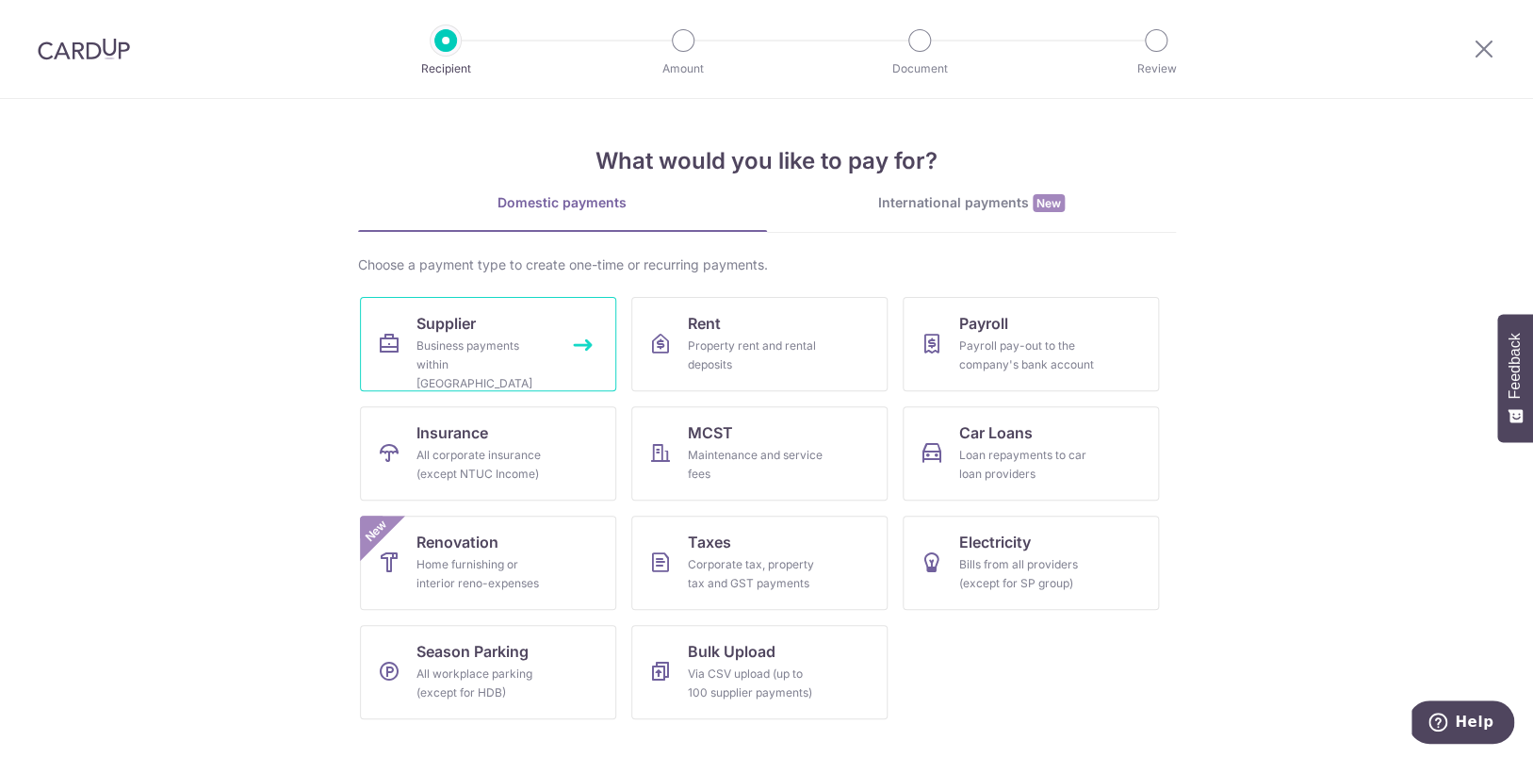
click at [504, 342] on div "Business payments within [GEOGRAPHIC_DATA]" at bounding box center [484, 364] width 136 height 57
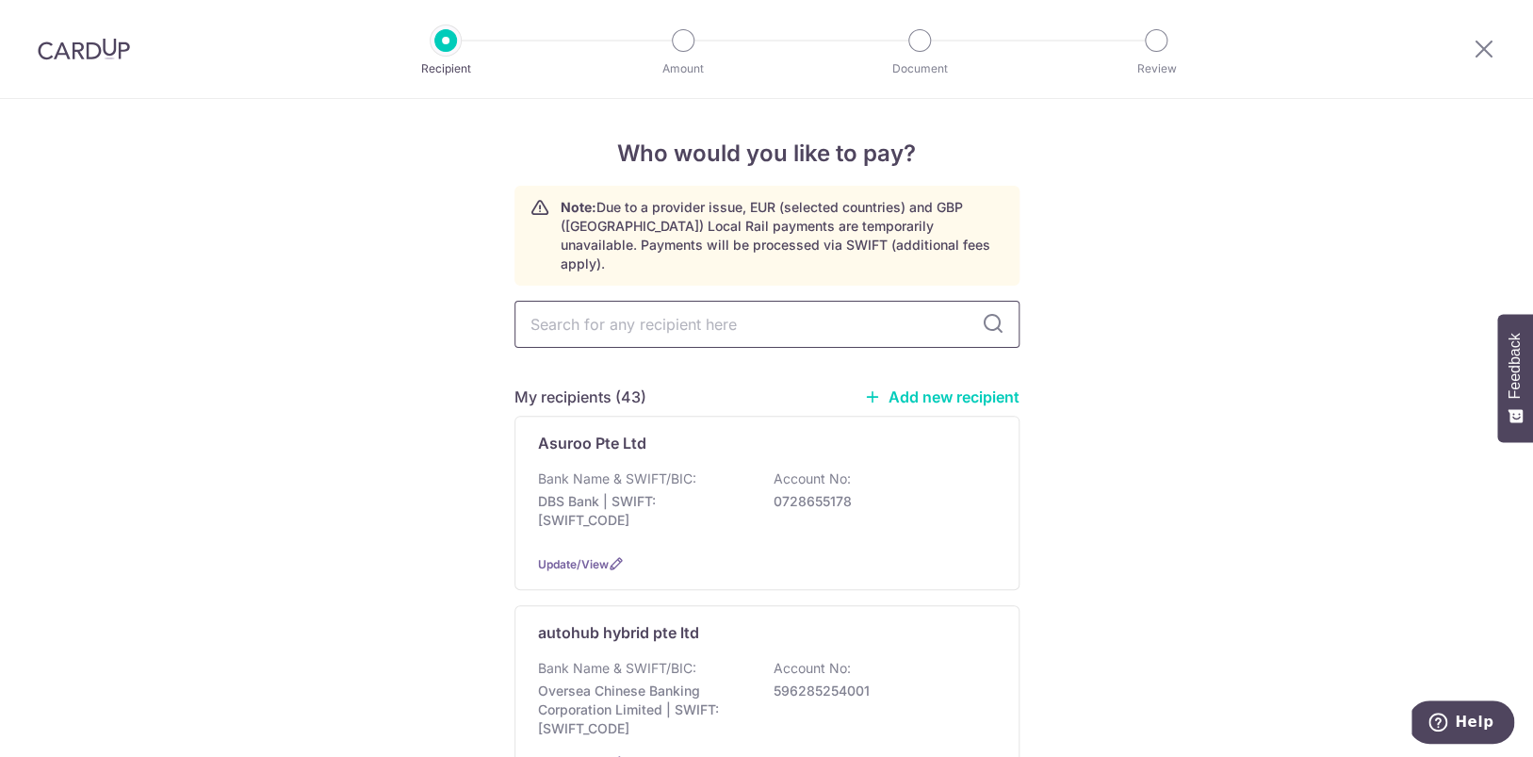
click at [711, 301] on input "text" at bounding box center [766, 324] width 505 height 47
type input "inter"
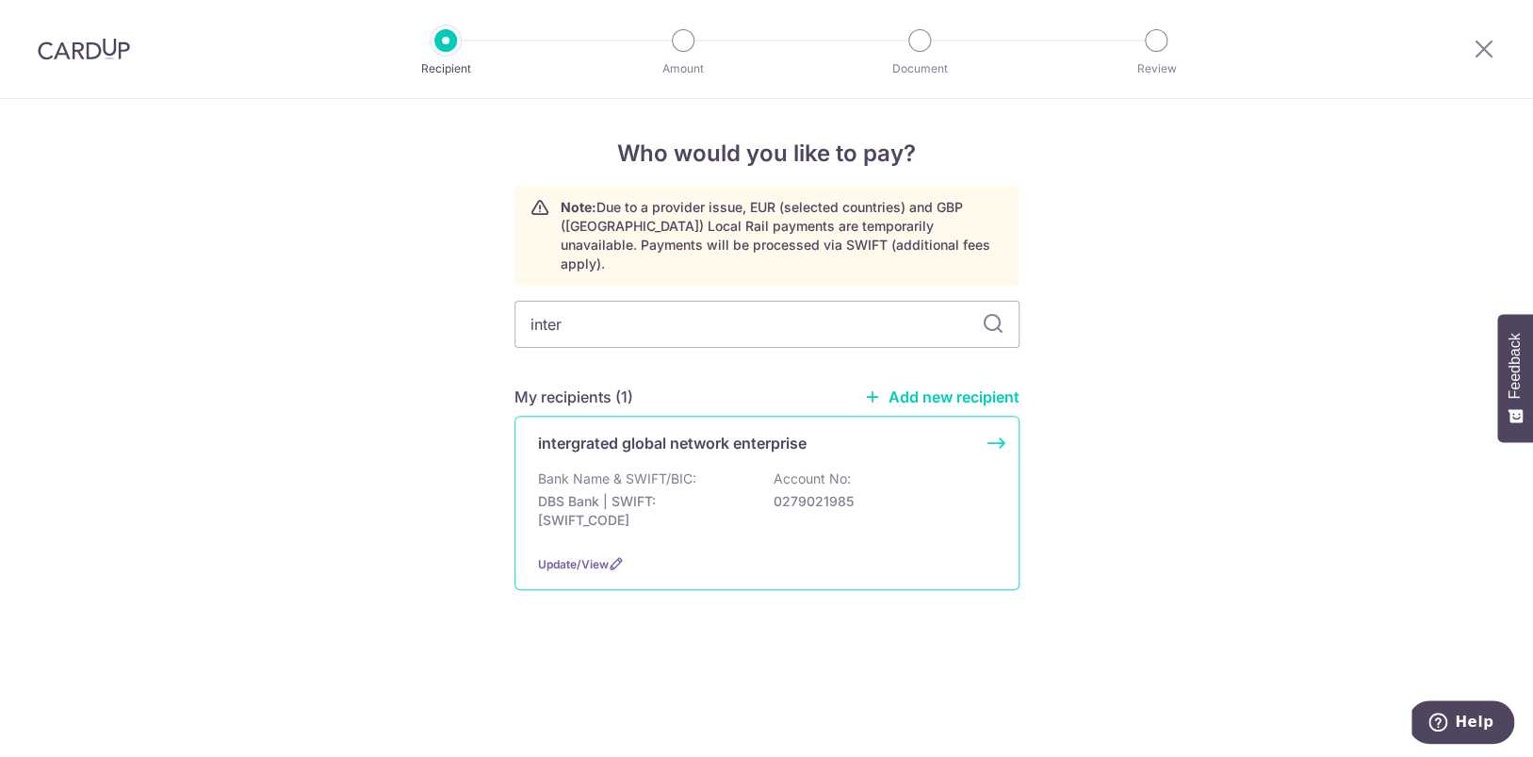
click at [718, 492] on p "DBS Bank | SWIFT: DBSSSGSGXXX" at bounding box center [643, 511] width 211 height 38
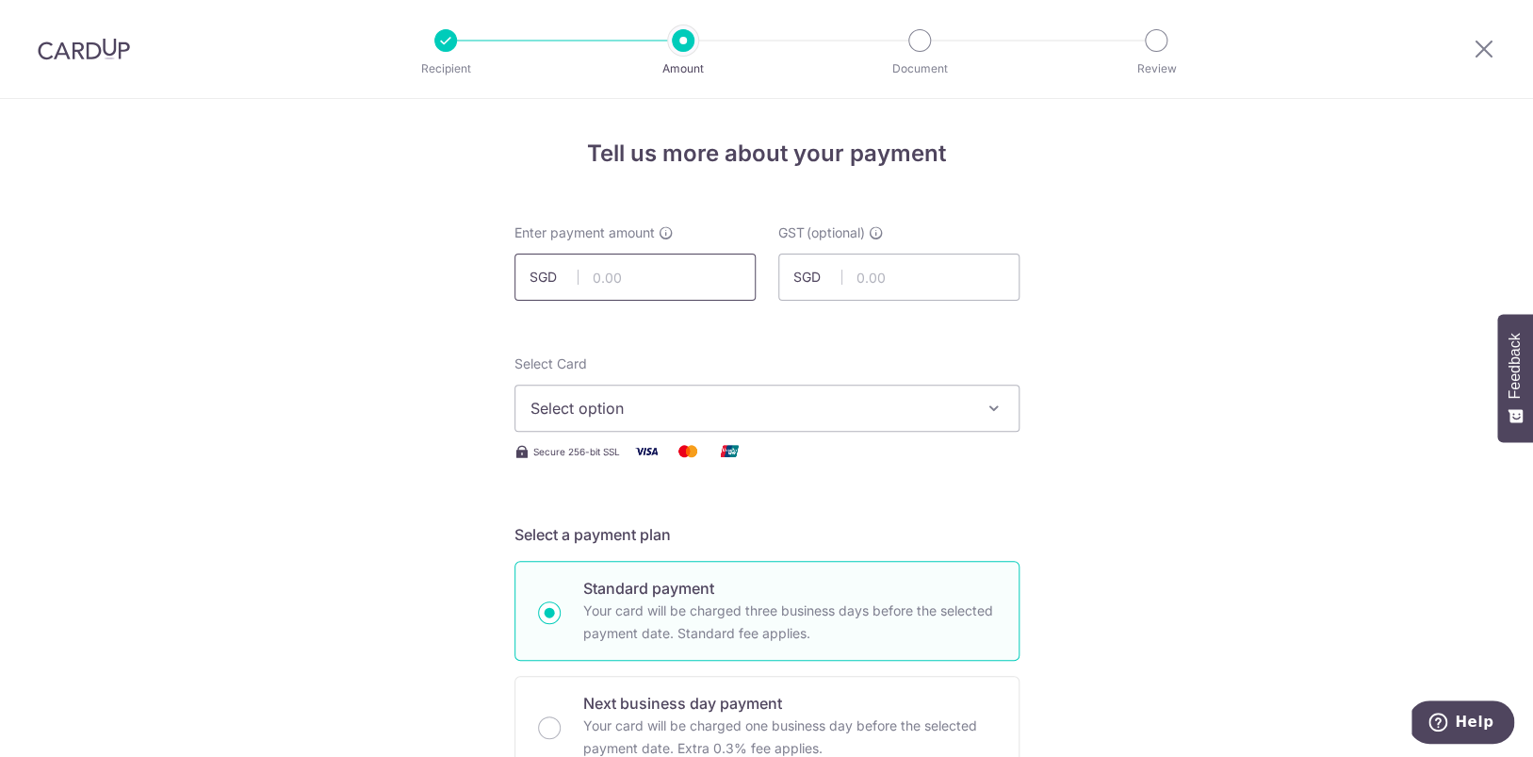
click at [688, 287] on input "text" at bounding box center [634, 276] width 241 height 47
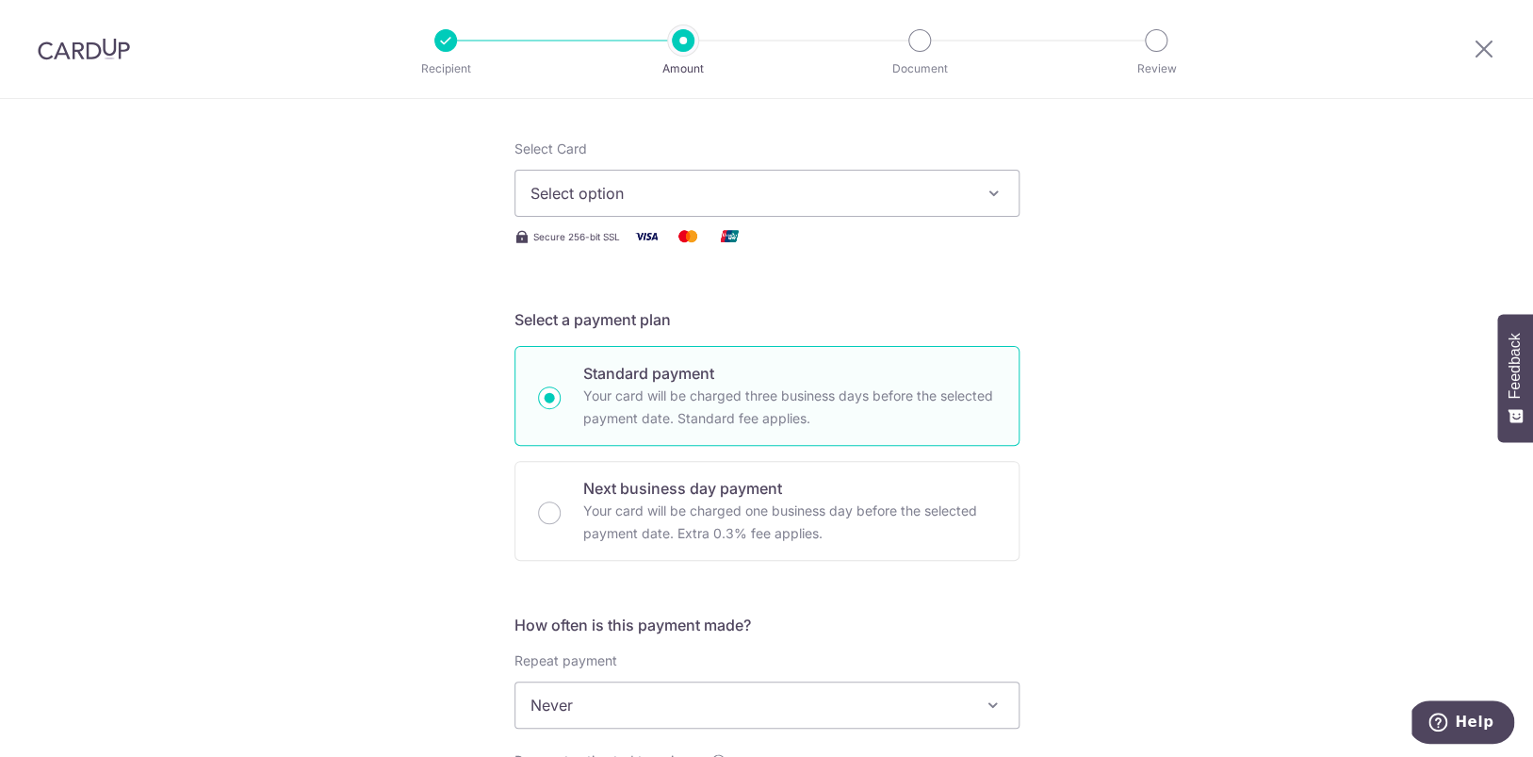
scroll to position [220, 0]
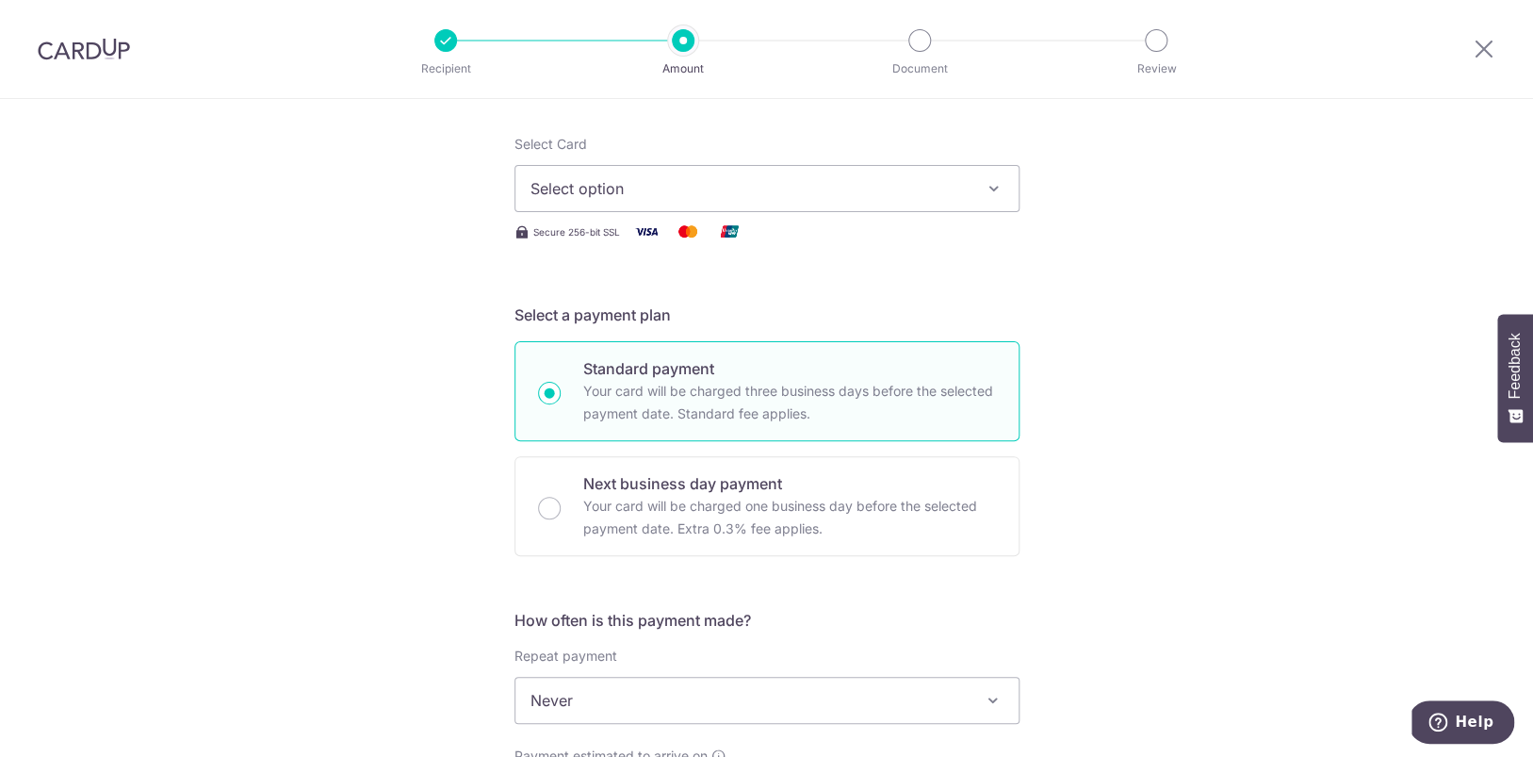
type input "118.00"
click at [706, 174] on button "Select option" at bounding box center [766, 188] width 505 height 47
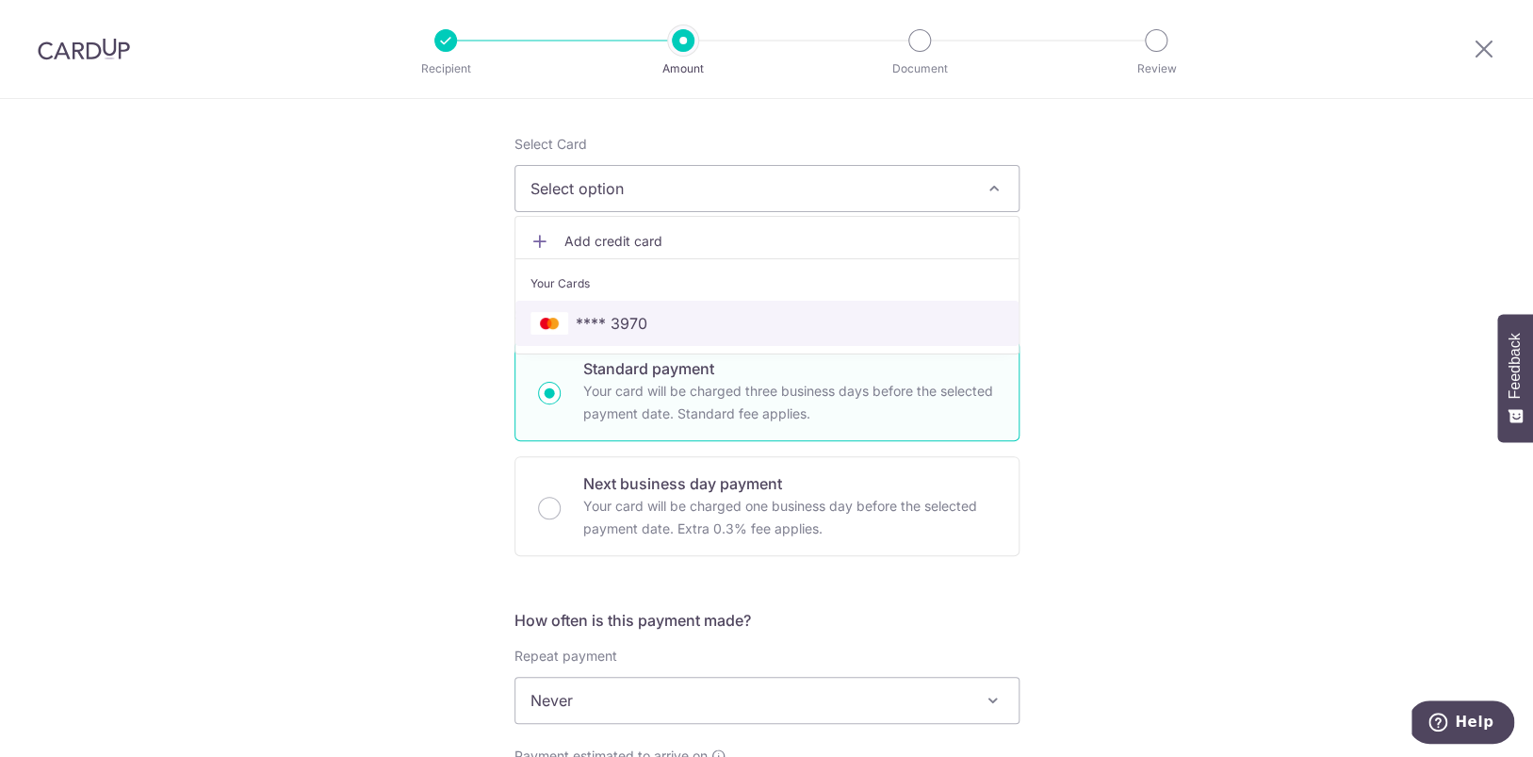
click at [656, 313] on span "**** 3970" at bounding box center [767, 323] width 473 height 23
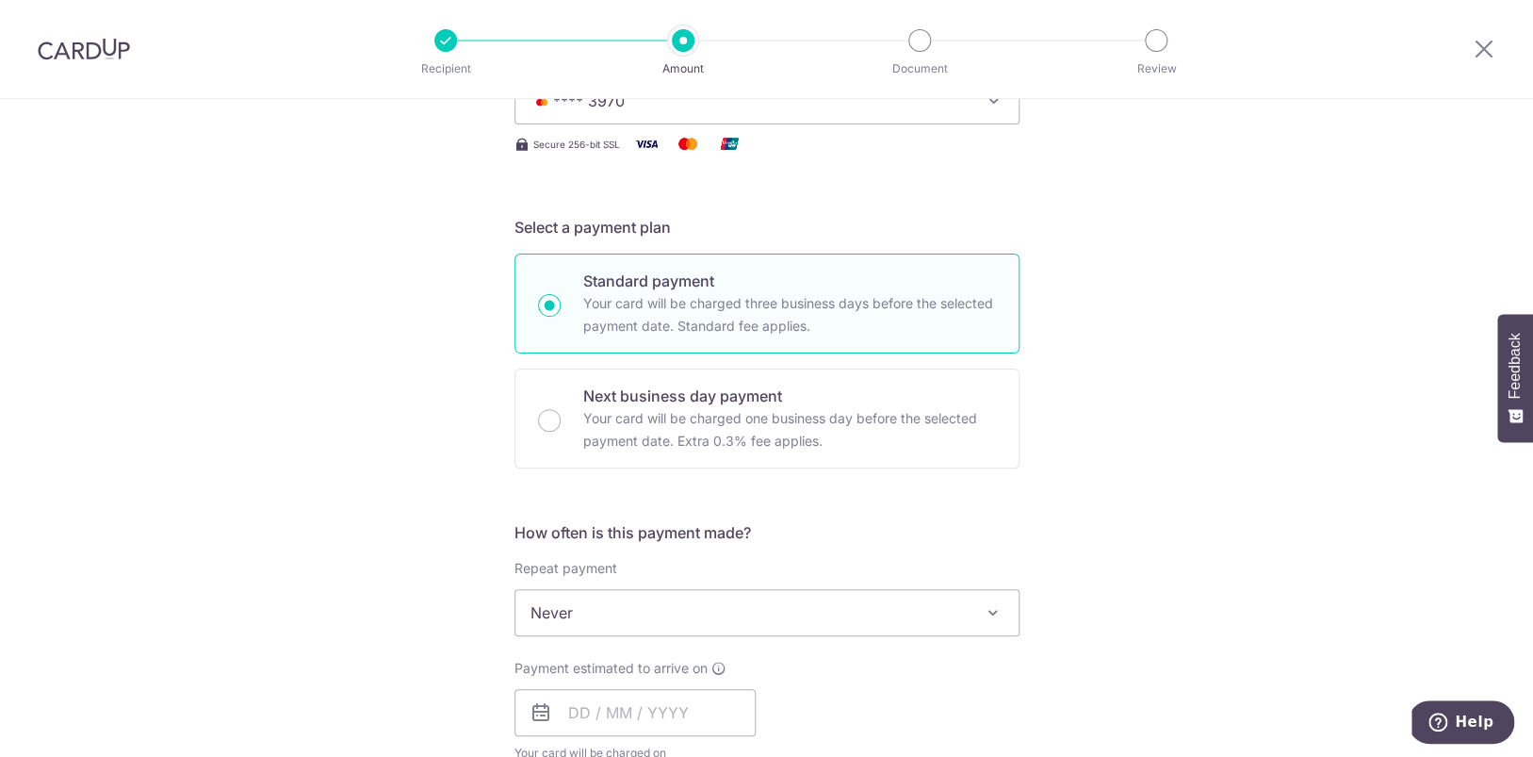
scroll to position [537, 0]
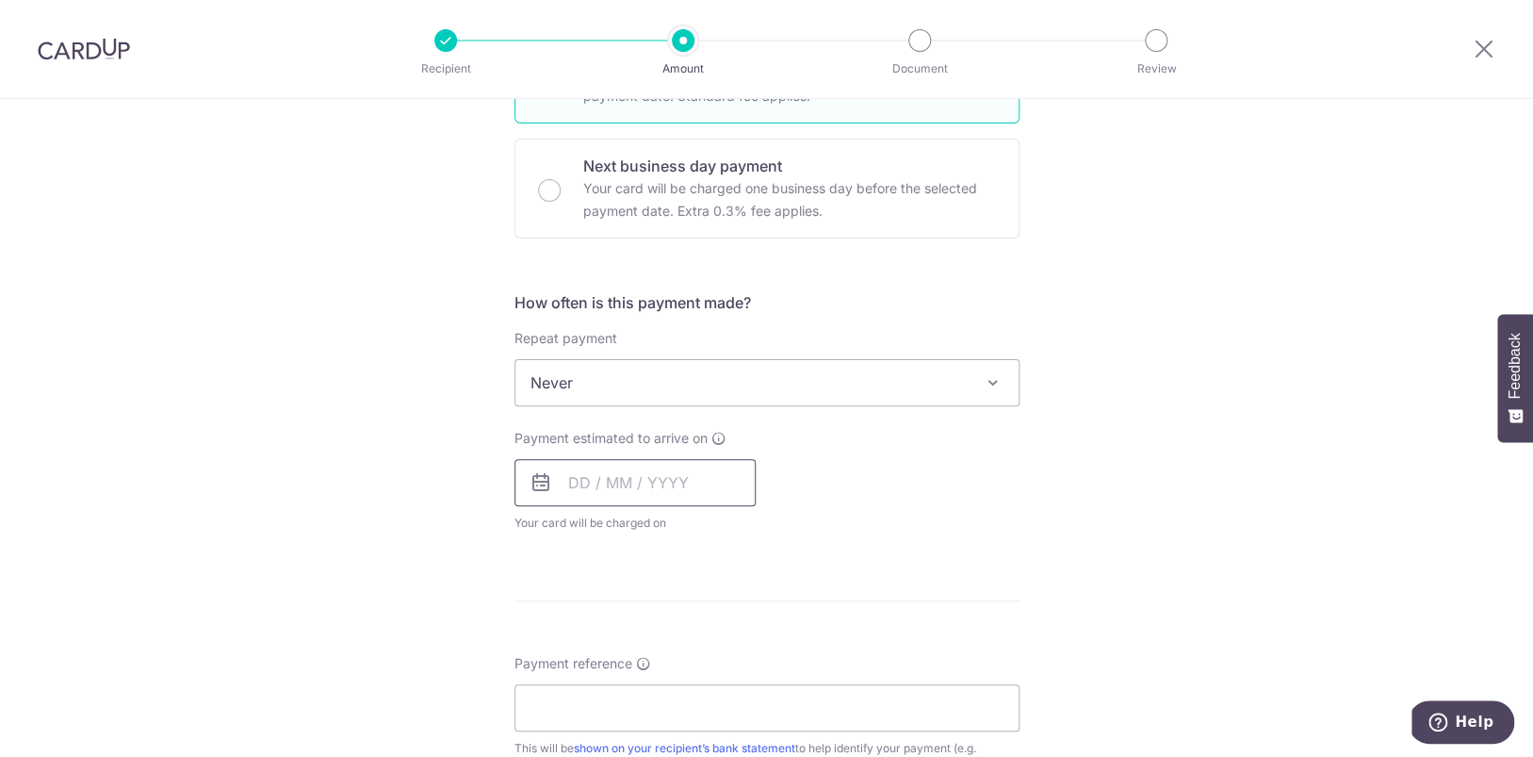
click at [605, 495] on input "text" at bounding box center [634, 482] width 241 height 47
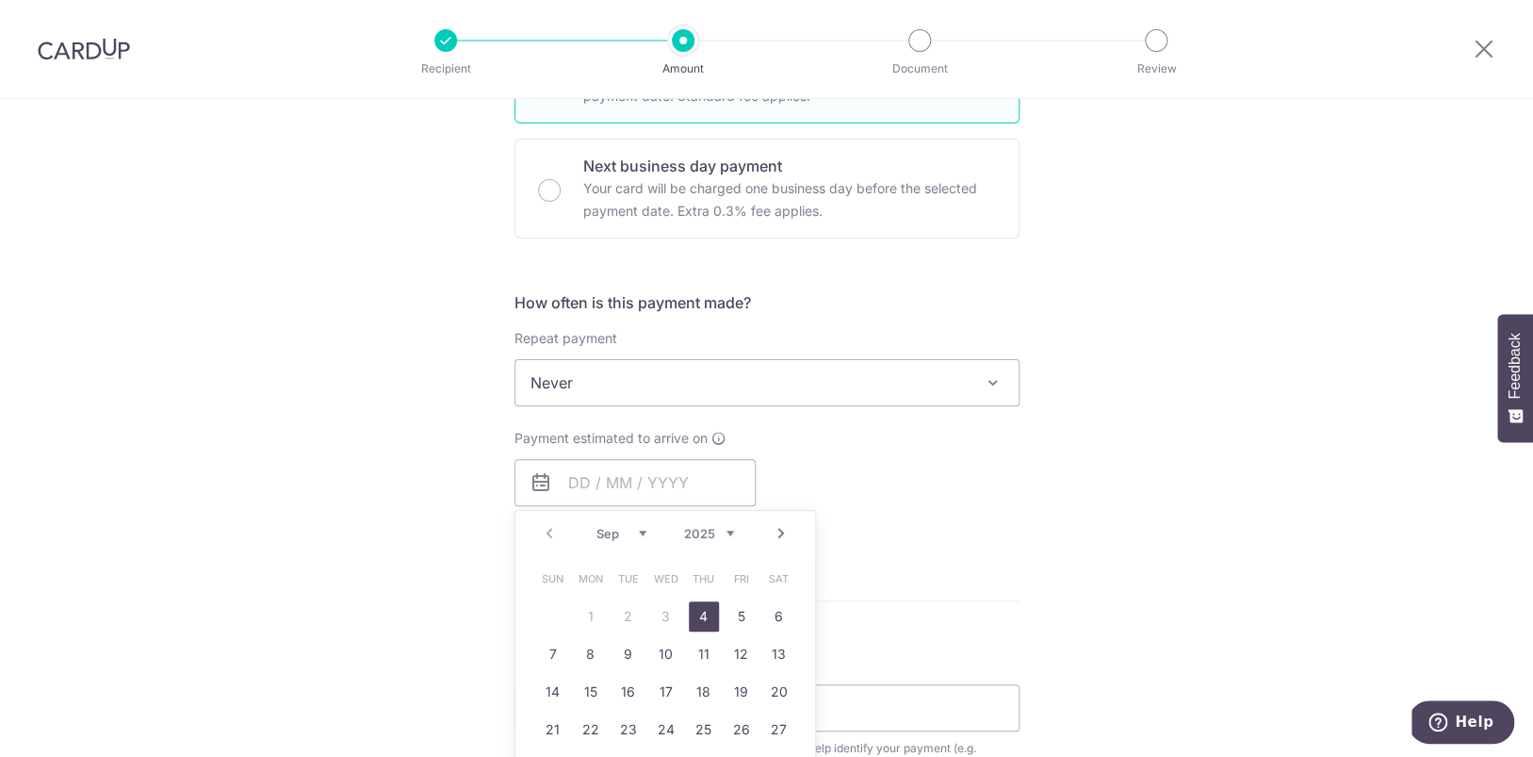
click at [703, 602] on link "4" at bounding box center [704, 616] width 30 height 30
type input "[DATE]"
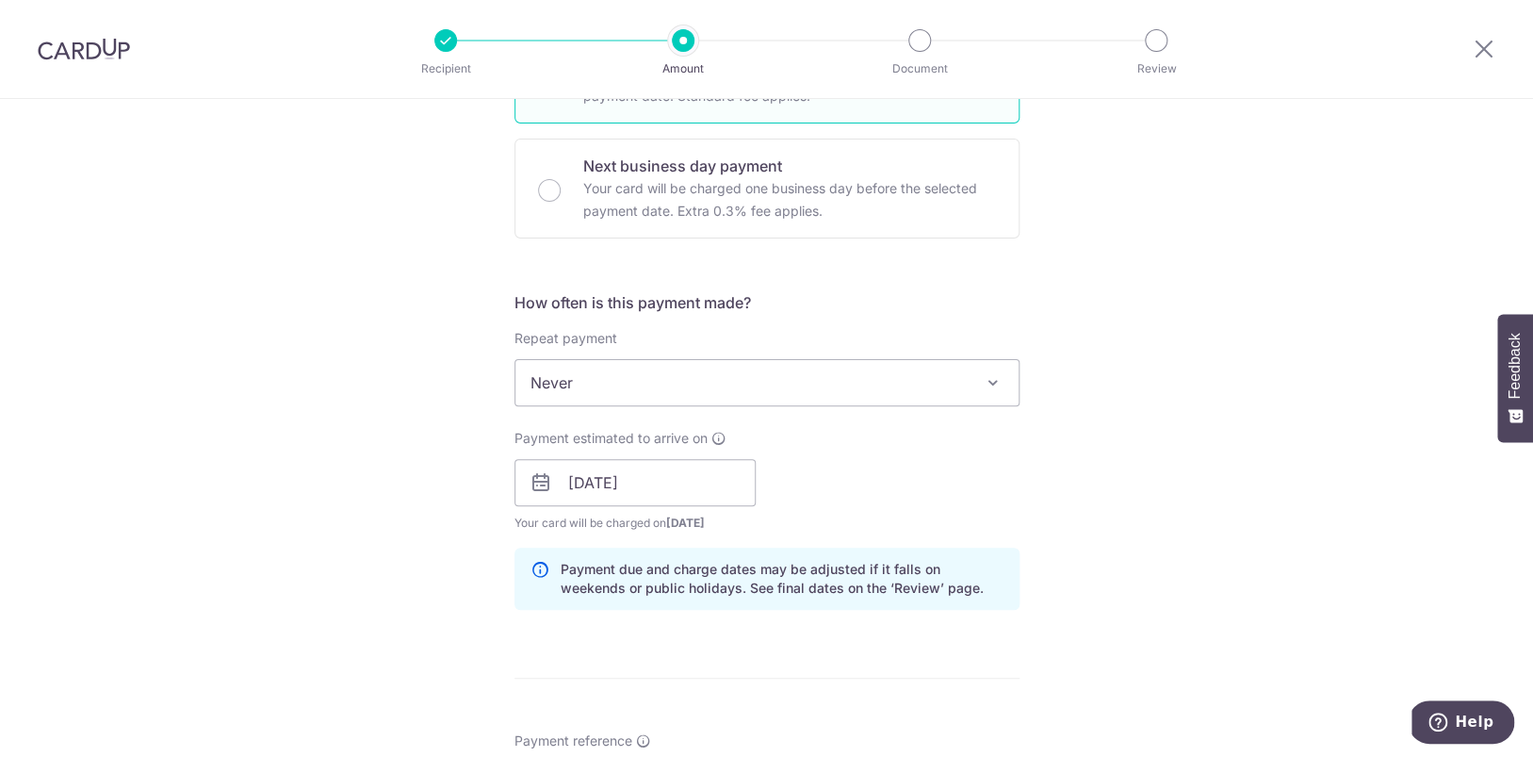
scroll to position [664, 0]
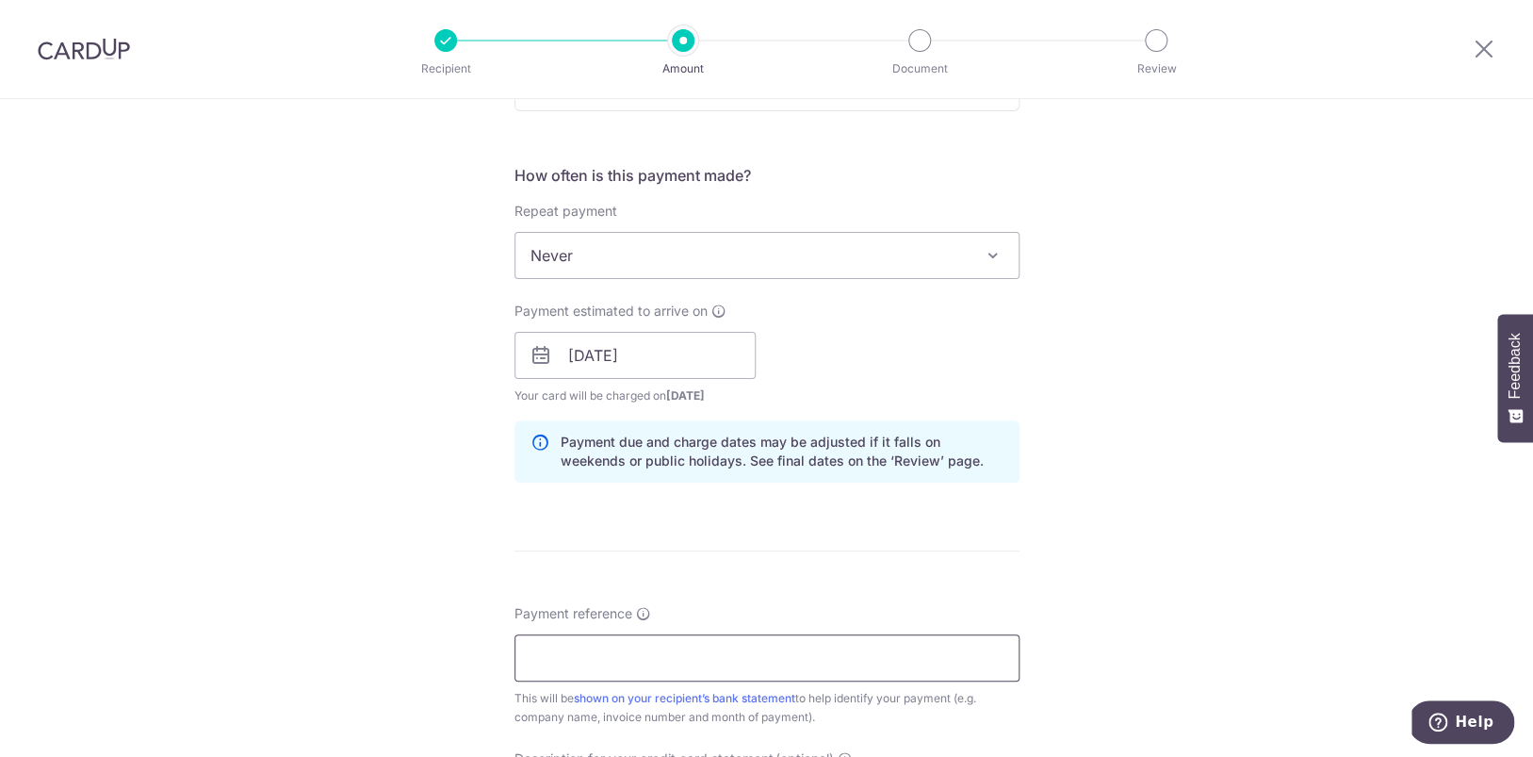
click at [687, 661] on input "Payment reference" at bounding box center [766, 657] width 505 height 47
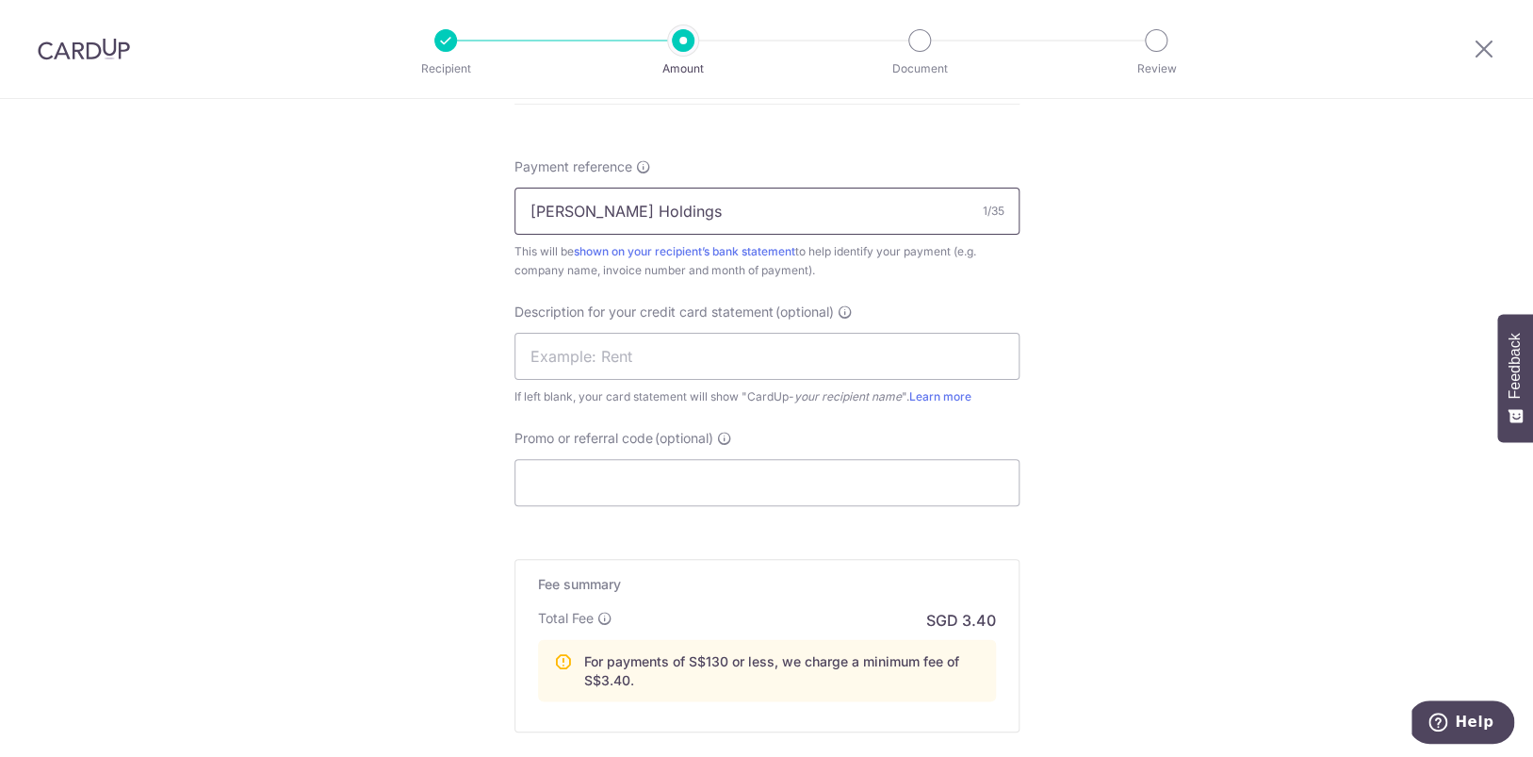
scroll to position [1308, 0]
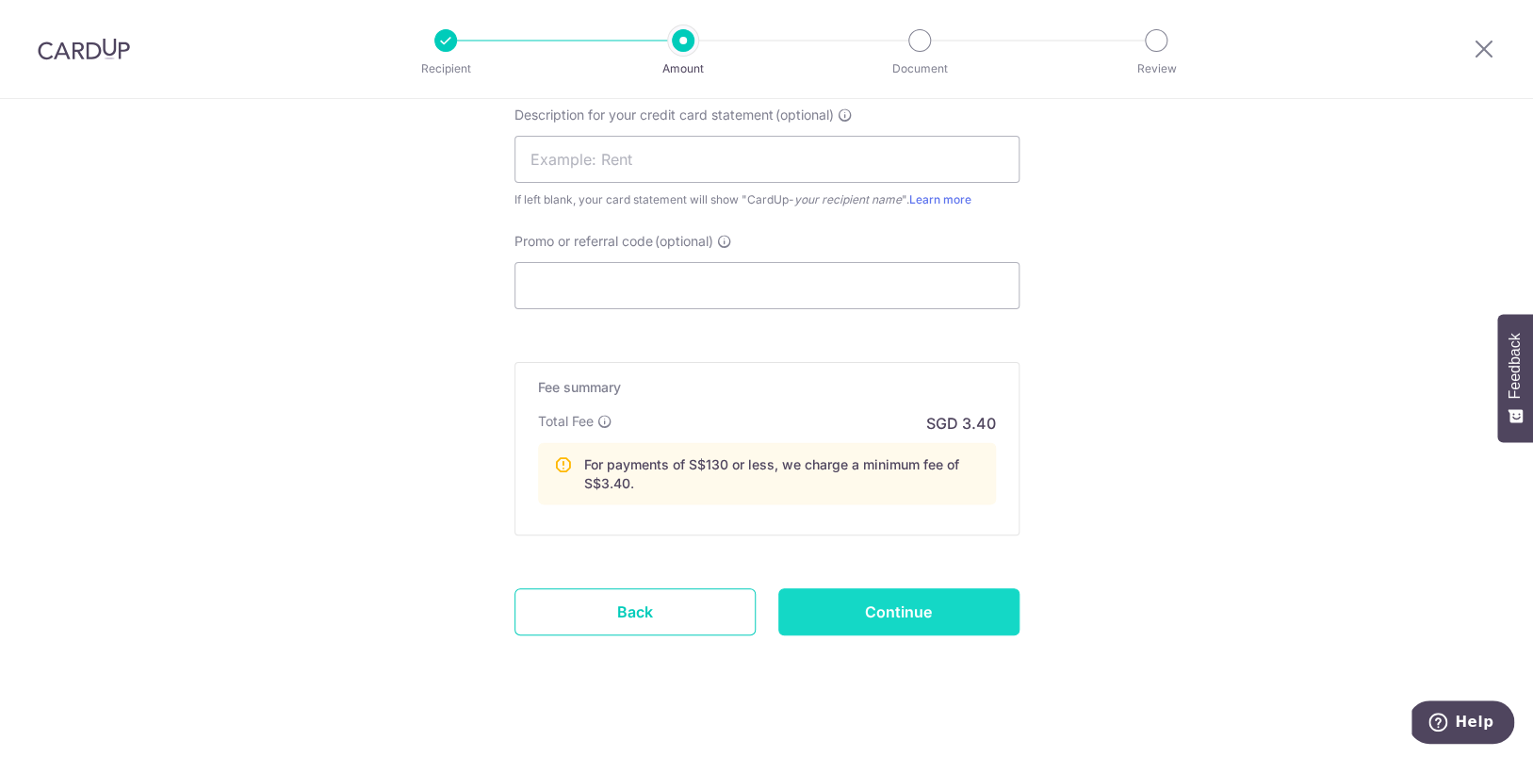
type input "[PERSON_NAME] Holdings"
click at [863, 611] on input "Continue" at bounding box center [898, 611] width 241 height 47
type input "Create Schedule"
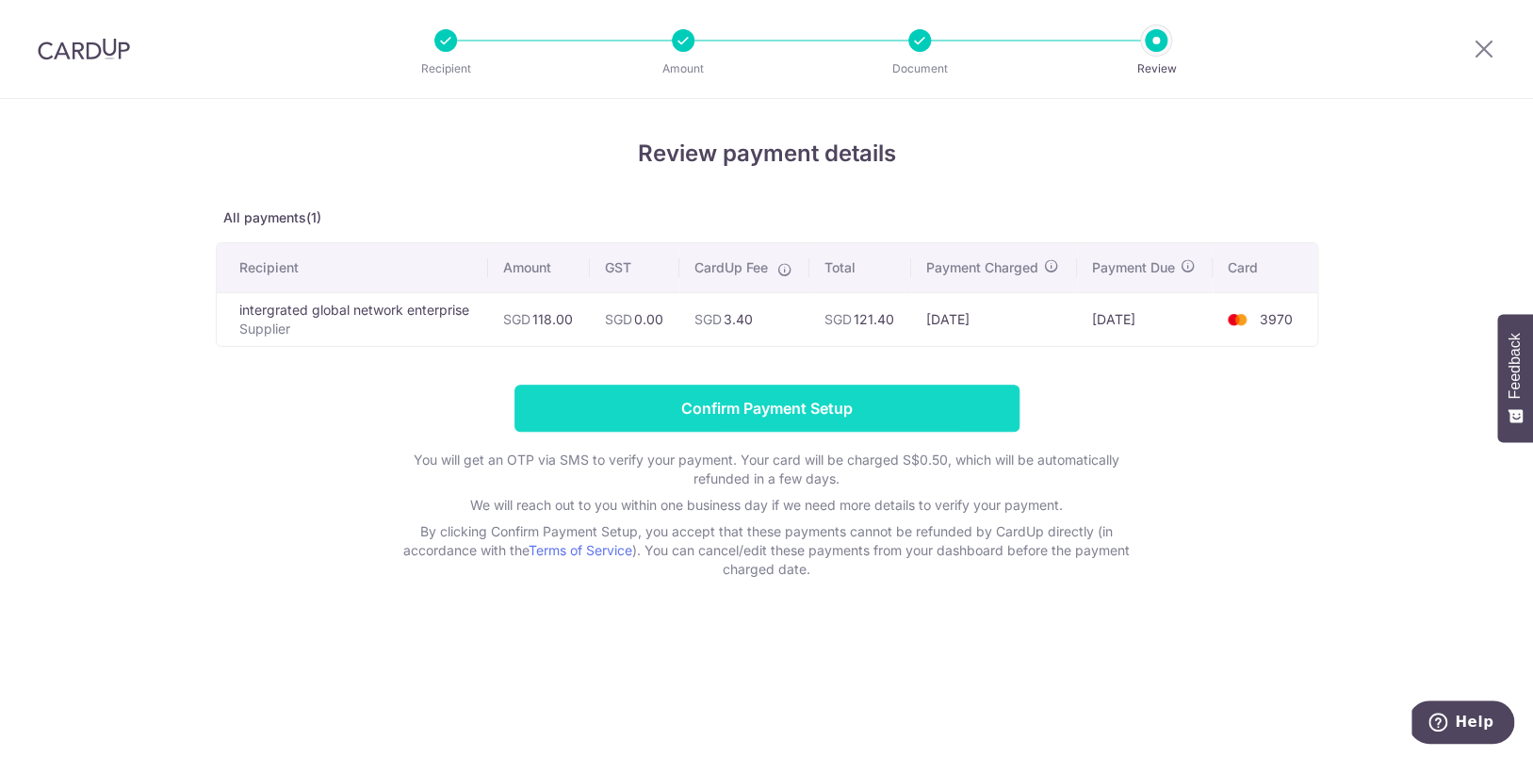
click at [747, 406] on input "Confirm Payment Setup" at bounding box center [766, 407] width 505 height 47
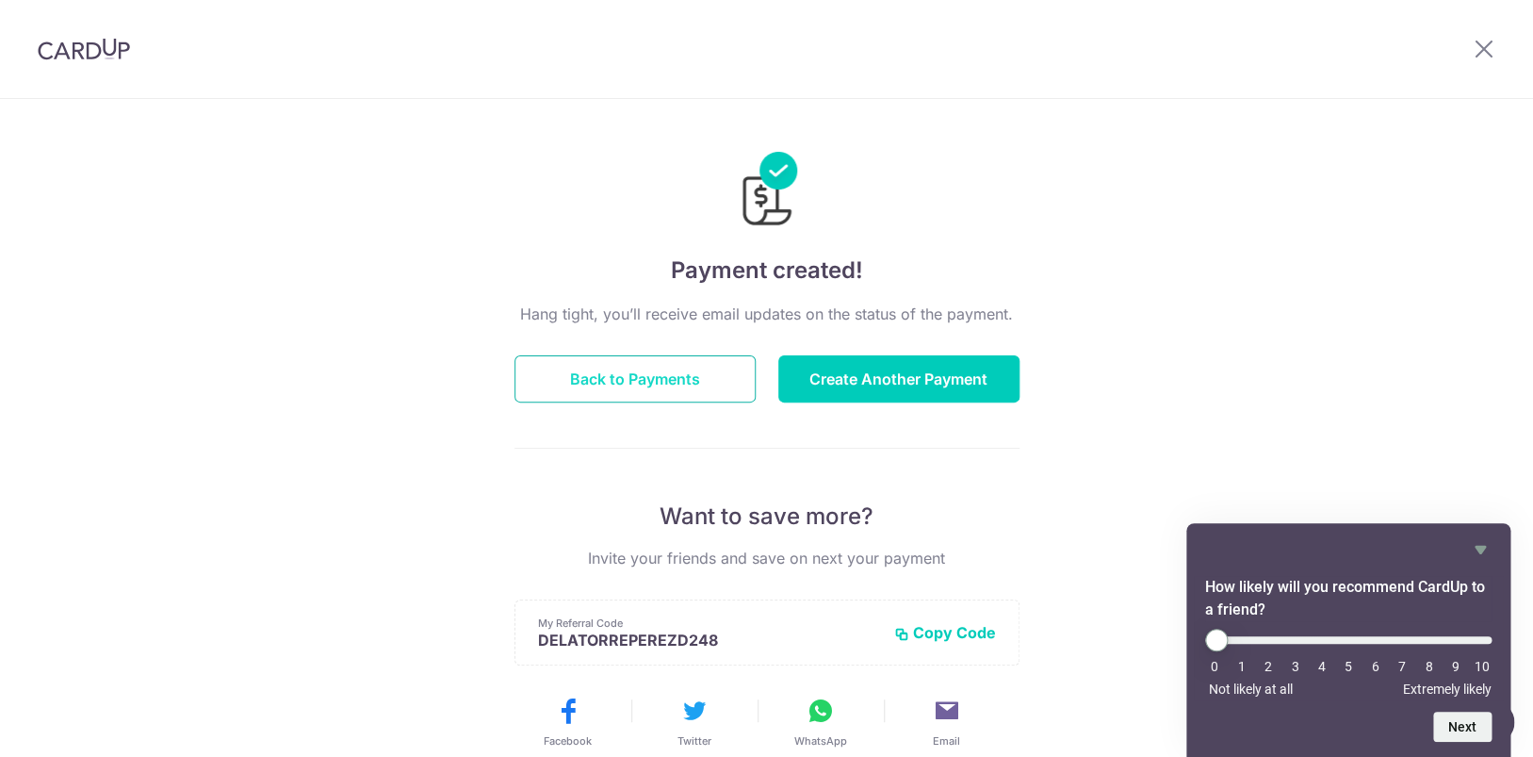
click at [685, 369] on button "Back to Payments" at bounding box center [634, 378] width 241 height 47
